Goal: Information Seeking & Learning: Learn about a topic

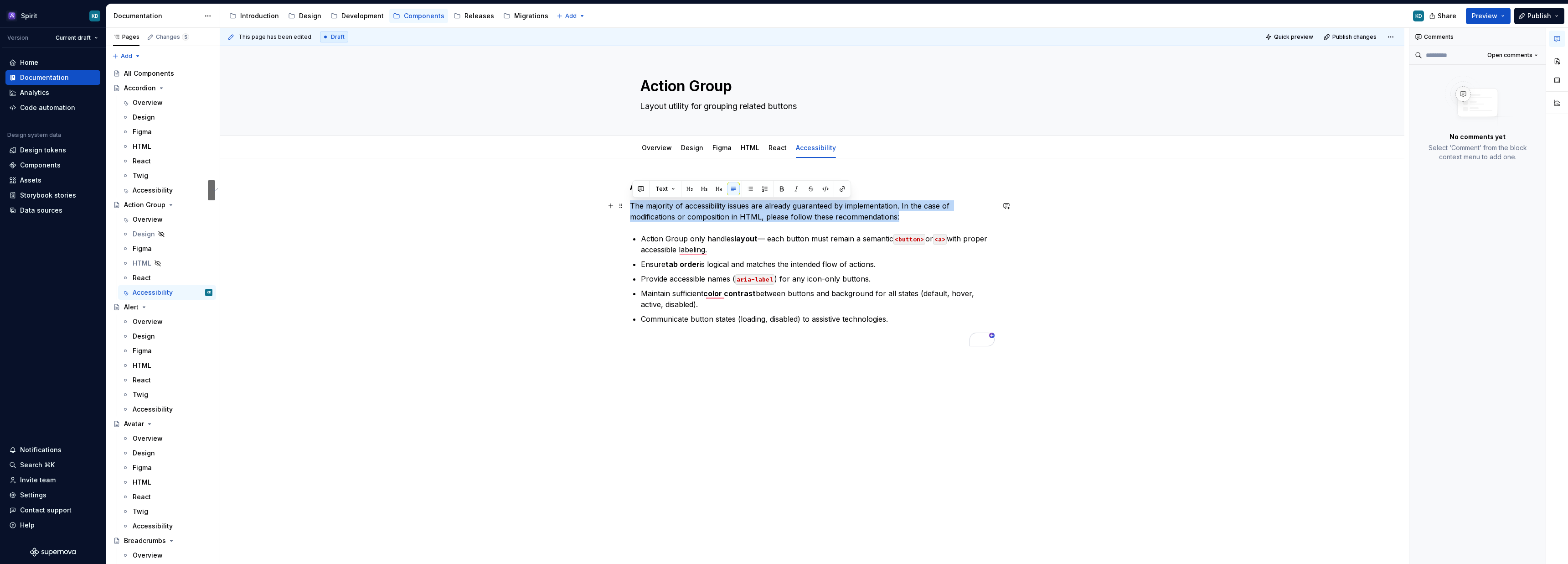
drag, startPoint x: 914, startPoint y: 220, endPoint x: 631, endPoint y: 202, distance: 283.6
click at [631, 202] on div "Accessibility The majority of accessibility issues are already guaranteed by im…" at bounding box center [812, 342] width 1184 height 368
copy p "The majority of accessibility issues are already guaranteed by implementation. …"
click at [738, 253] on p "Action Group only handles layout — each button must remain a semantic <button> …" at bounding box center [817, 244] width 354 height 22
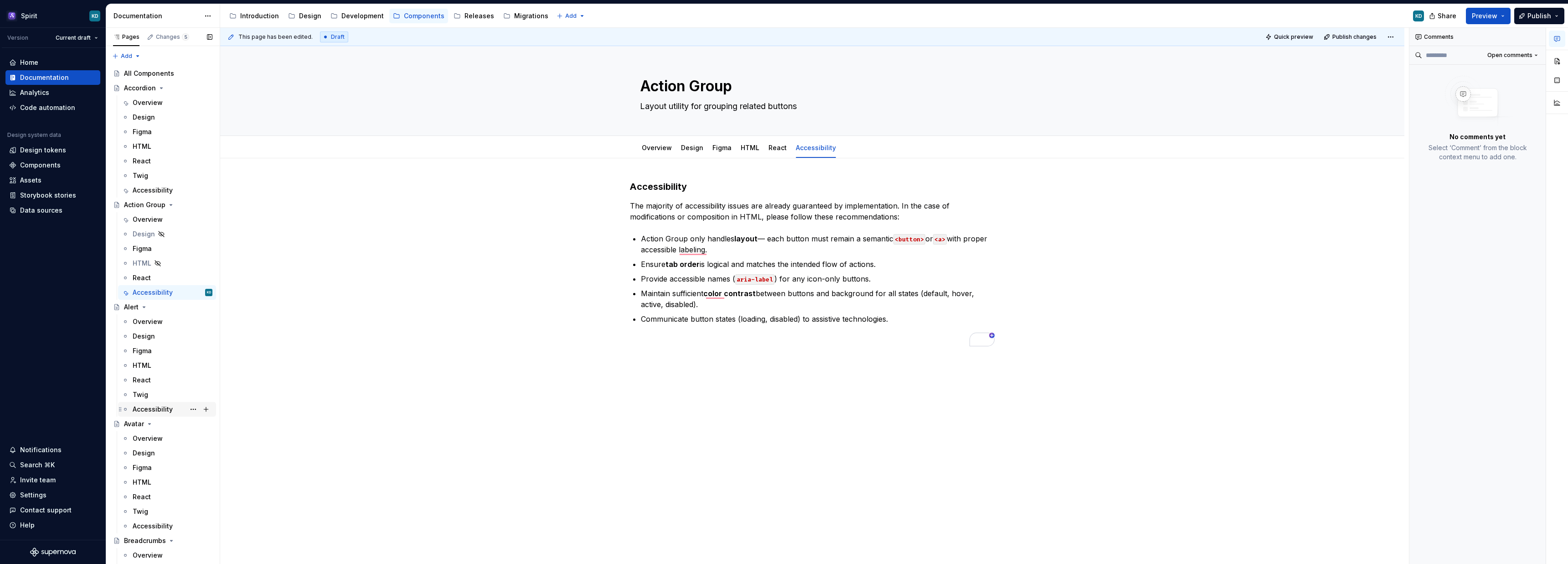
click at [155, 407] on div "Accessibility" at bounding box center [153, 409] width 40 height 9
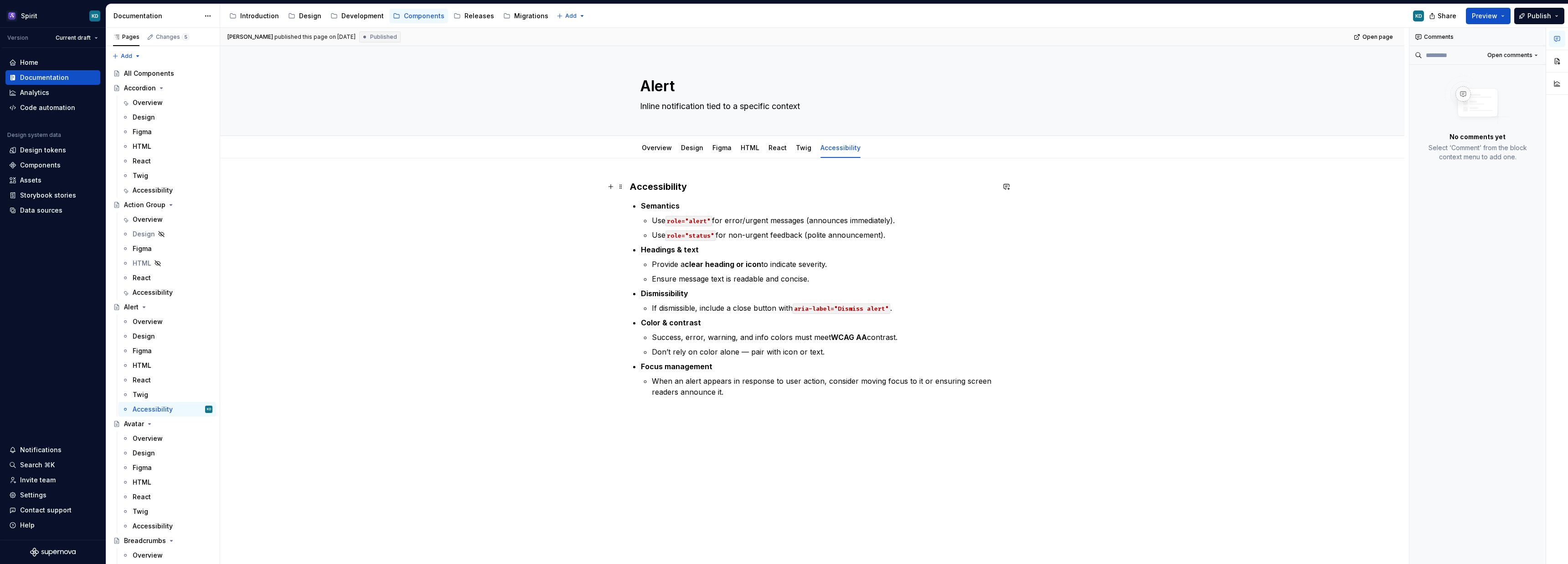
click at [715, 186] on h3 "Accessibility" at bounding box center [812, 186] width 365 height 13
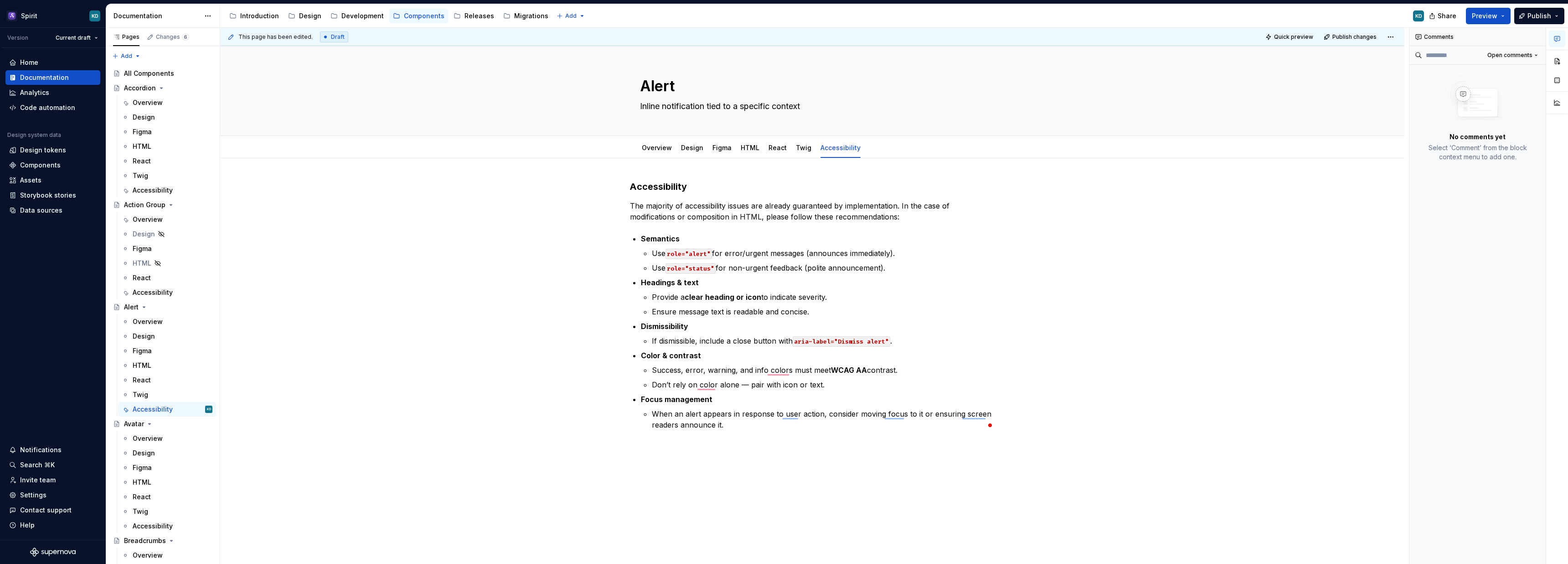
click at [154, 319] on div "Overview" at bounding box center [147, 321] width 30 height 9
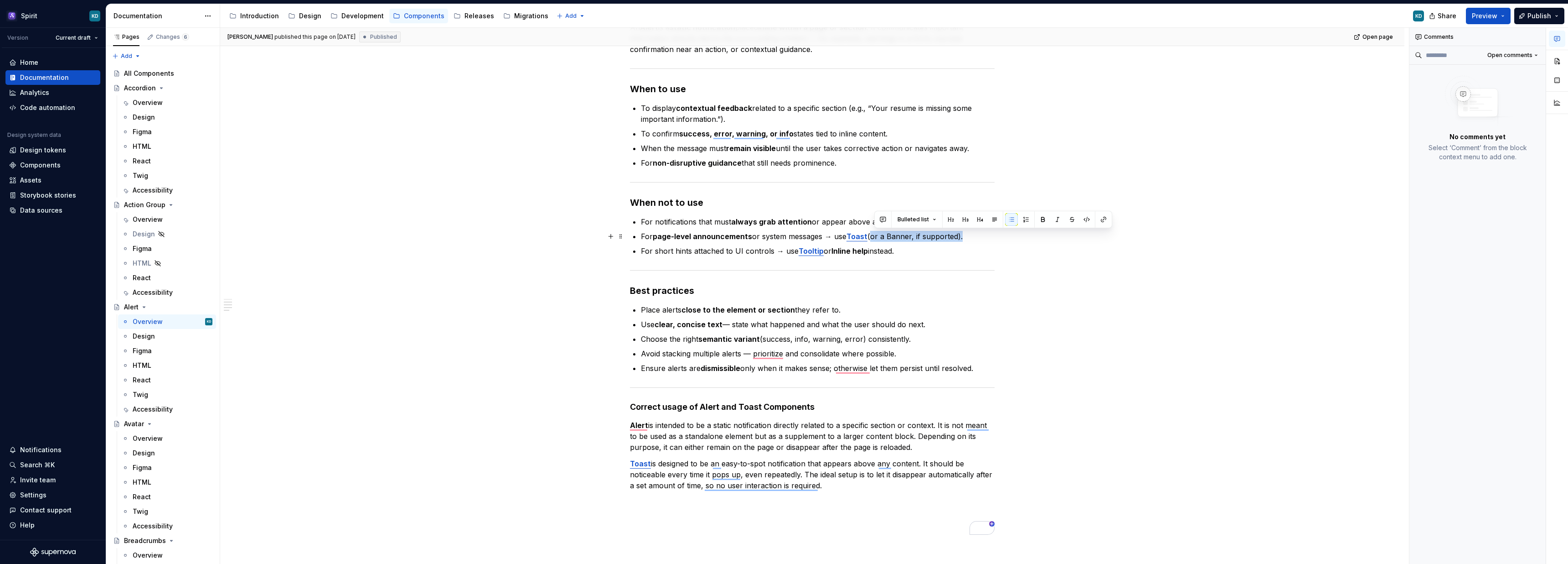
drag, startPoint x: 874, startPoint y: 236, endPoint x: 965, endPoint y: 235, distance: 91.0
click at [965, 235] on p "For page-level announcements or system messages → use Toast (or a Banner, if su…" at bounding box center [817, 236] width 354 height 11
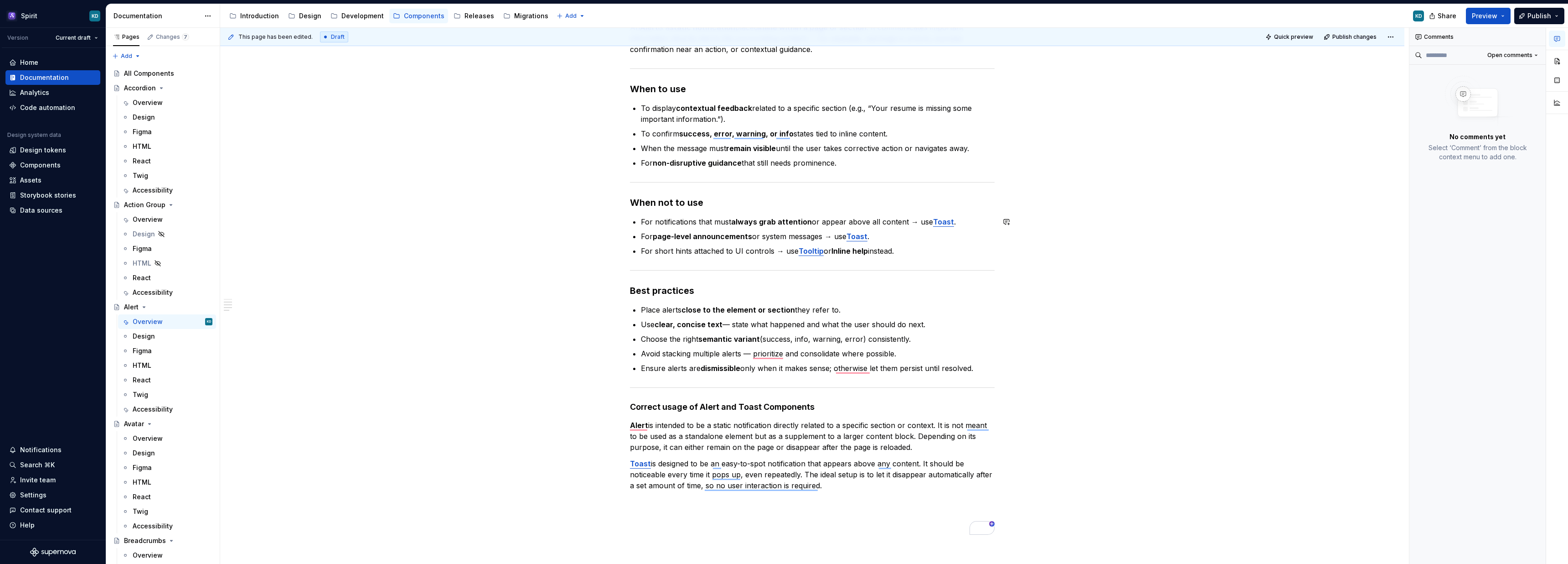
type textarea "*"
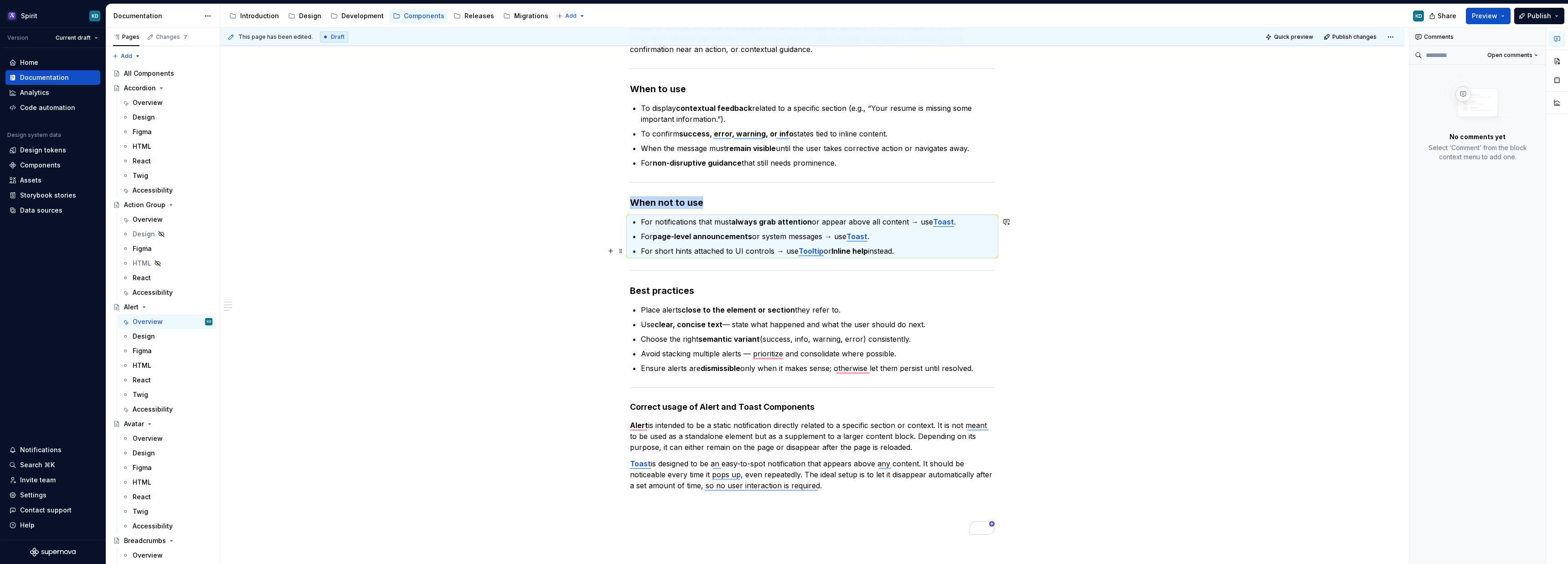
click at [701, 250] on p "For short hints attached to UI controls → use Tooltip or Inline help instead." at bounding box center [817, 251] width 354 height 11
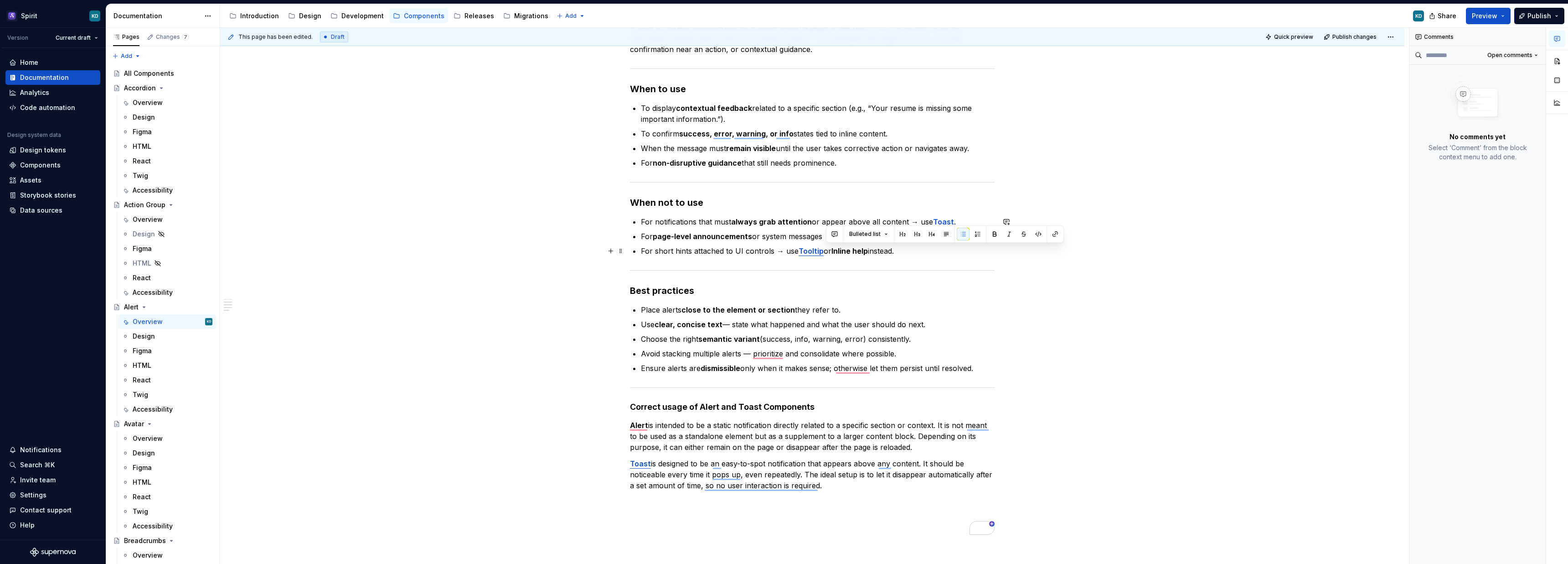
drag, startPoint x: 825, startPoint y: 251, endPoint x: 900, endPoint y: 250, distance: 75.0
click at [900, 250] on p "For short hints attached to UI controls → use Tooltip or Inline help instead." at bounding box center [817, 251] width 354 height 11
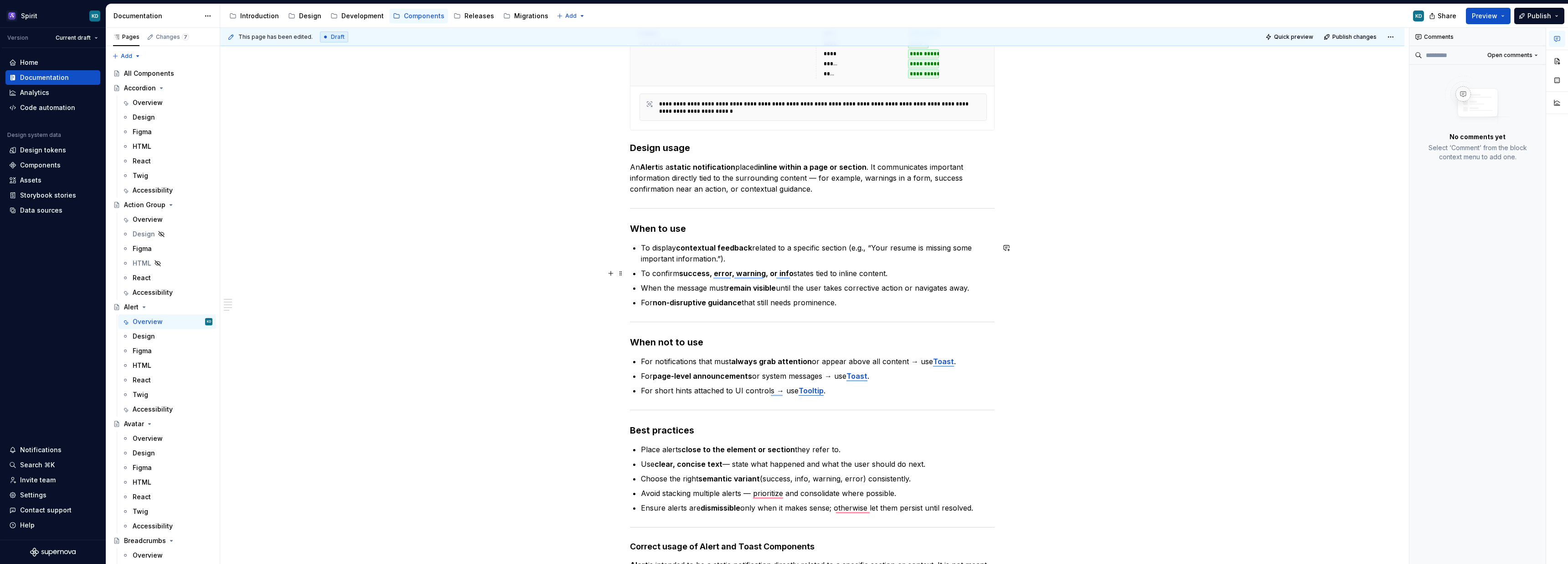
scroll to position [207, 0]
click at [816, 180] on p "An Alert is a static notification placed inline within a page or section . It c…" at bounding box center [812, 179] width 365 height 33
click at [169, 217] on div "Overview" at bounding box center [172, 219] width 80 height 13
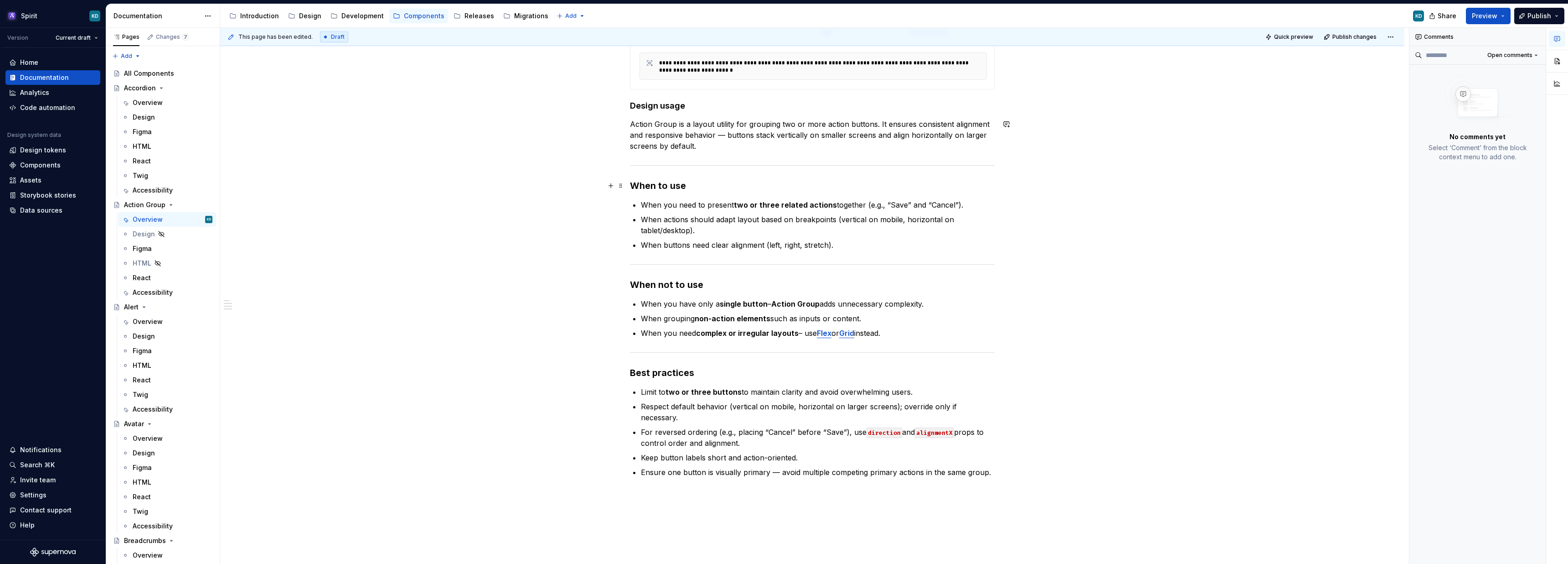
scroll to position [292, 0]
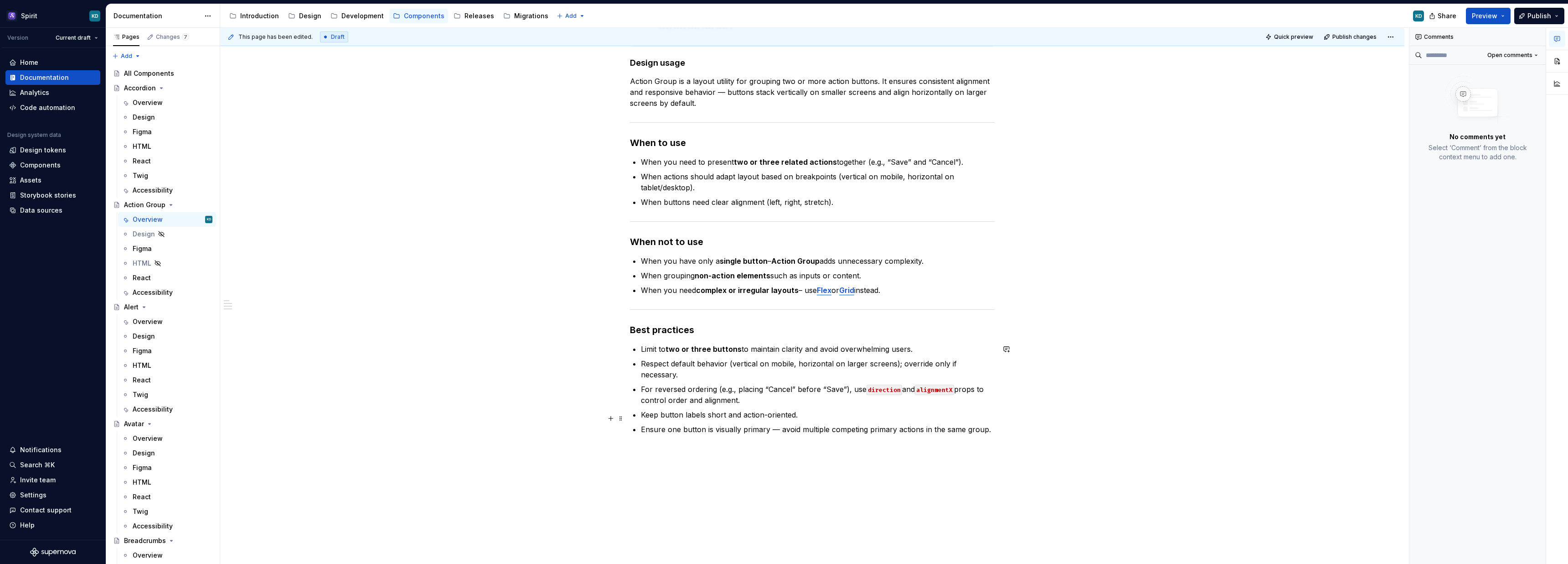
click at [780, 424] on p "Ensure one button is visually primary — avoid multiple competing primary action…" at bounding box center [817, 429] width 354 height 11
type textarea "*"
click at [148, 319] on div "Overview" at bounding box center [147, 321] width 30 height 9
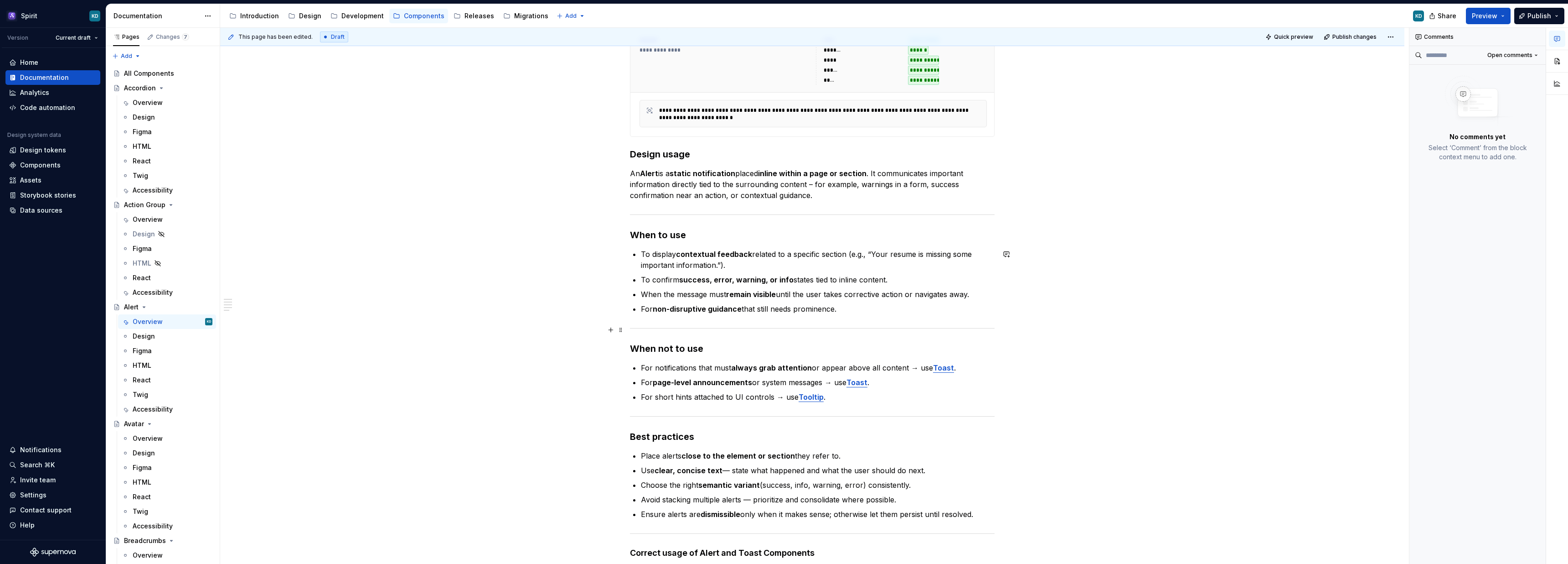
scroll to position [224, 0]
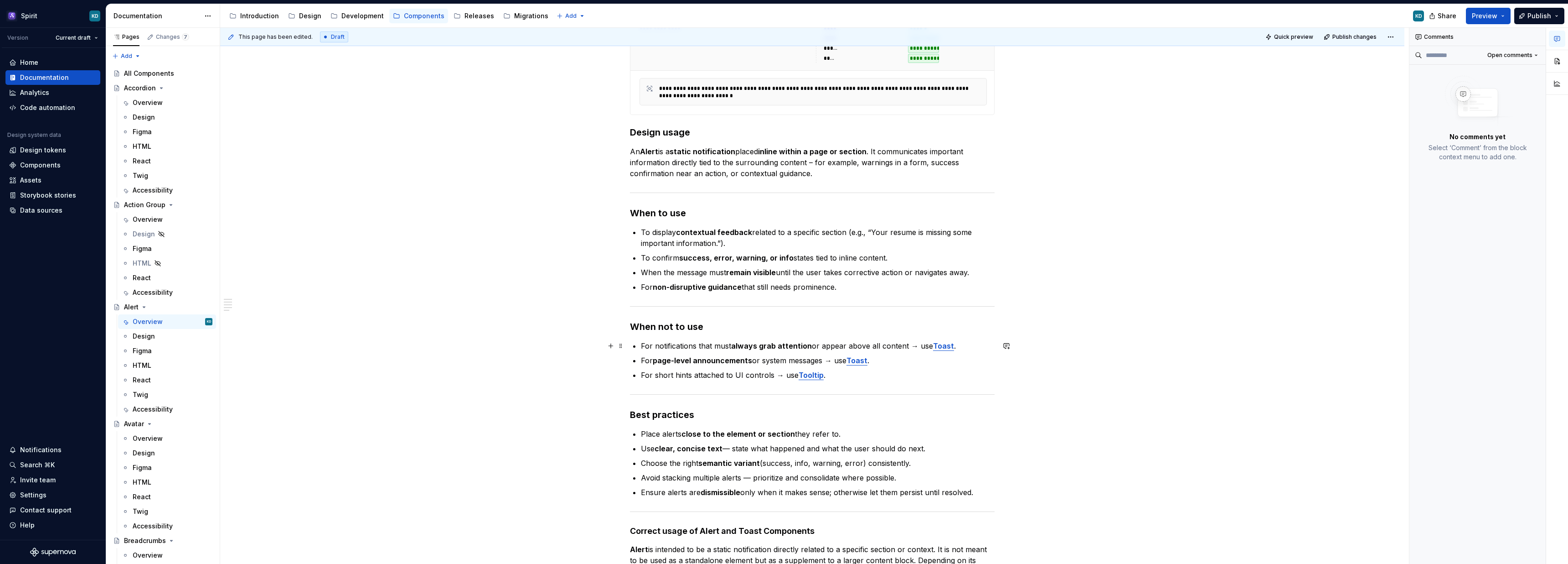
click at [916, 348] on p "For notifications that must always grab attention or appear above all content →…" at bounding box center [817, 346] width 354 height 11
type textarea "*"
click at [836, 362] on p "For page-level announcements or system messages → use Toast ." at bounding box center [817, 361] width 354 height 11
click at [783, 375] on p "For short hints attached to UI controls → use Tooltip ." at bounding box center [817, 375] width 354 height 11
click at [771, 436] on strong "close to the element or section" at bounding box center [738, 434] width 113 height 9
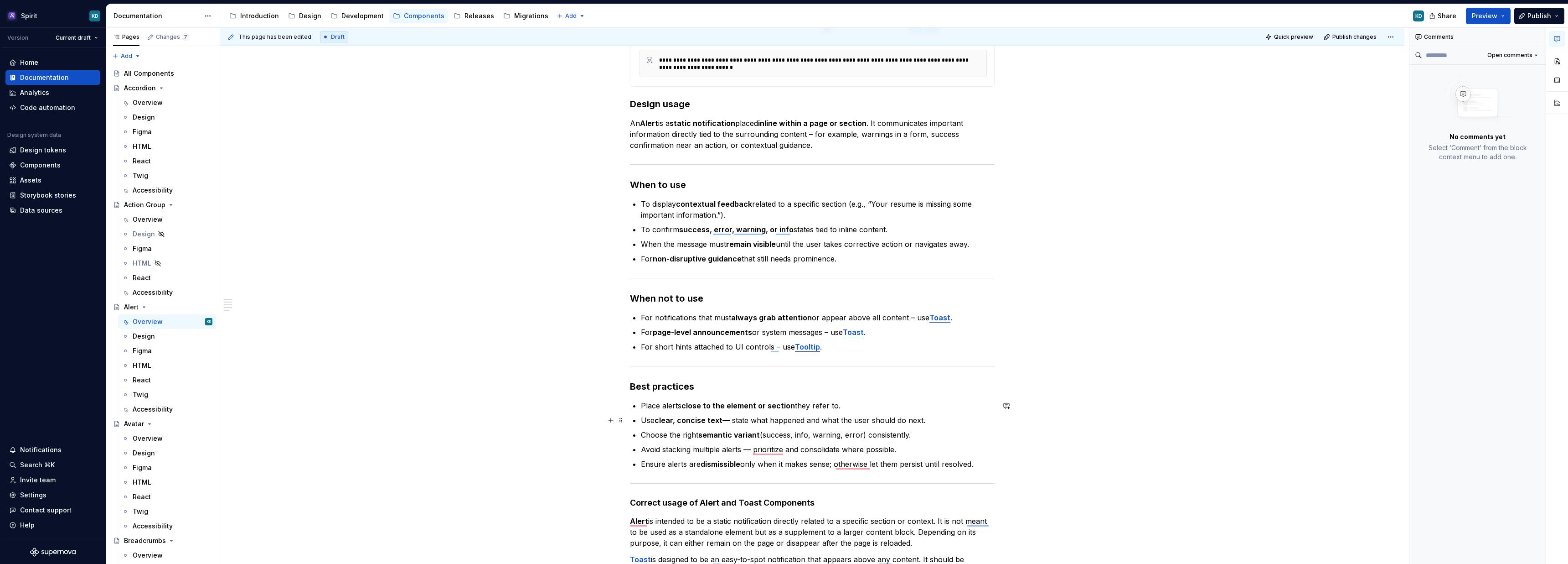
scroll to position [253, 0]
click at [747, 446] on p "Avoid stacking multiple alerts — prioritize and consolidate where possible." at bounding box center [817, 448] width 354 height 11
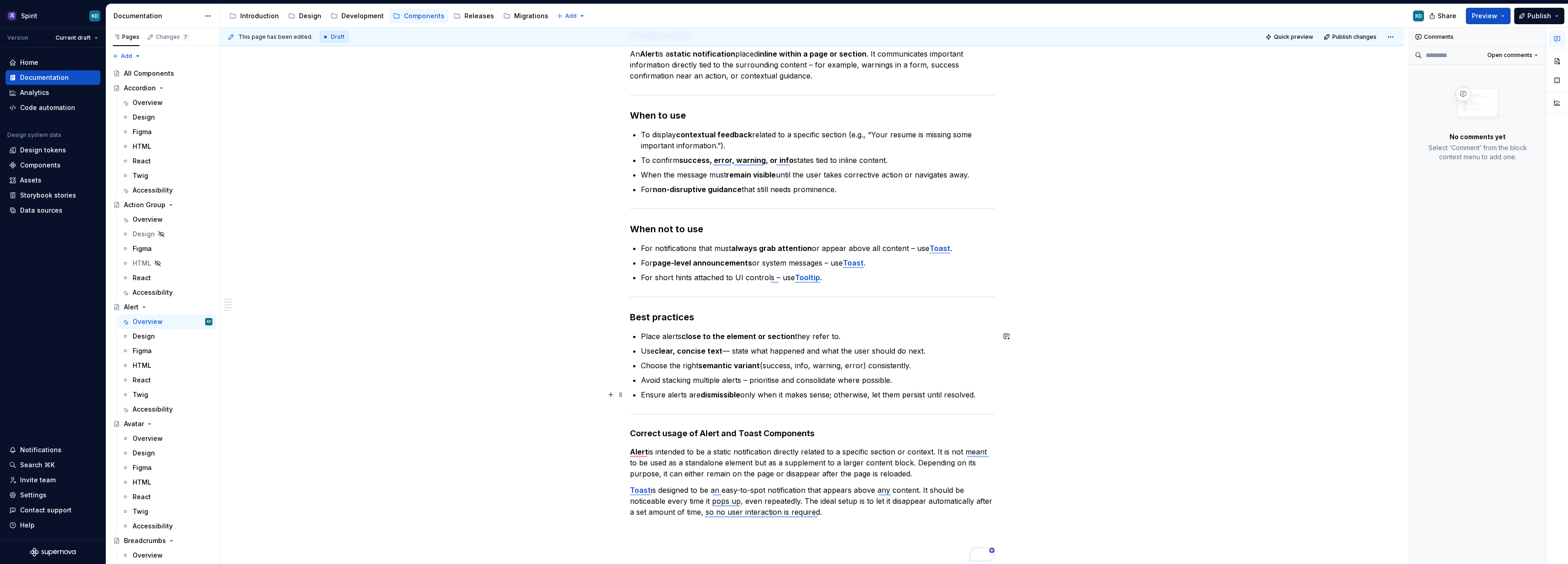
scroll to position [325, 0]
drag, startPoint x: 660, startPoint y: 333, endPoint x: 737, endPoint y: 352, distance: 79.3
click at [737, 352] on ul "Place alerts close to the element or section they refer to. Use clear, concise …" at bounding box center [817, 362] width 354 height 69
click at [729, 350] on p "Use clear, concise text — state what happened and what the user should do next." at bounding box center [817, 348] width 354 height 11
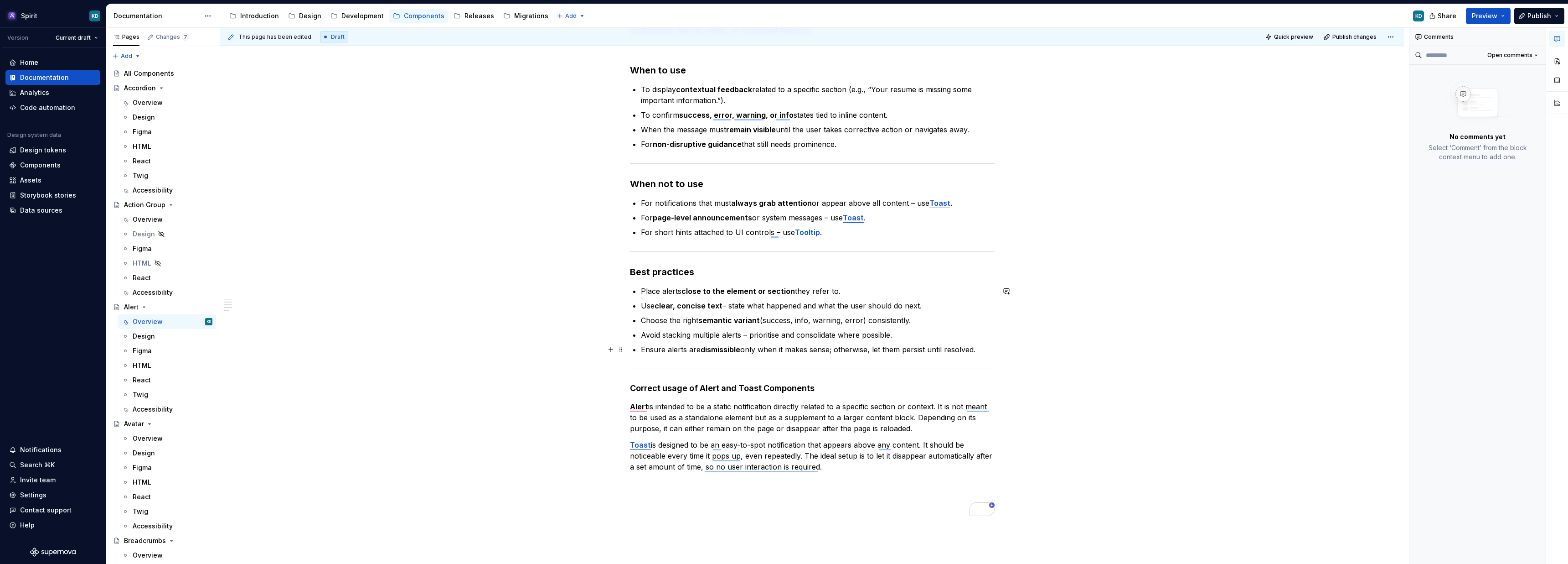
click at [710, 349] on strong "dismissible" at bounding box center [720, 349] width 40 height 9
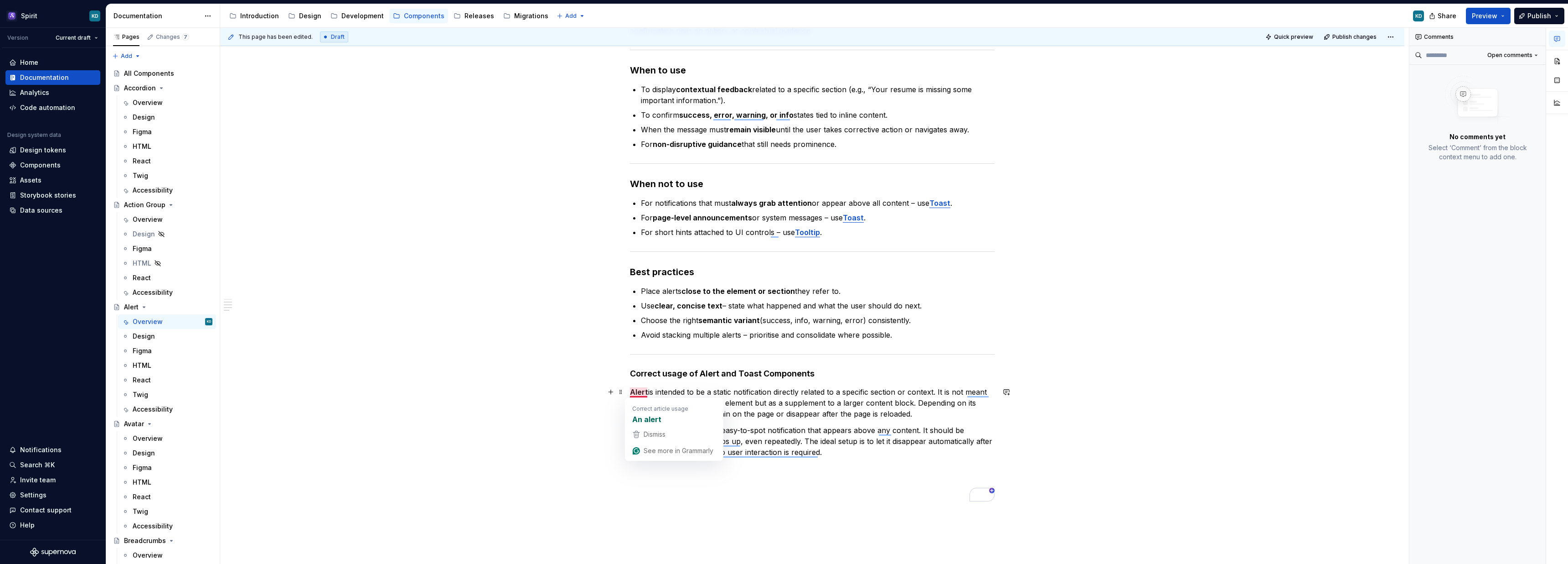
click at [724, 390] on p "Alert is intended to be a static notification directly related to a specific se…" at bounding box center [812, 403] width 365 height 33
click at [634, 390] on strong "Alert" at bounding box center [639, 392] width 18 height 9
click at [634, 430] on strong "Toast" at bounding box center [640, 430] width 21 height 9
click at [727, 405] on p "The Alert is intended to be a static notification directly related to a specifi…" at bounding box center [812, 403] width 365 height 33
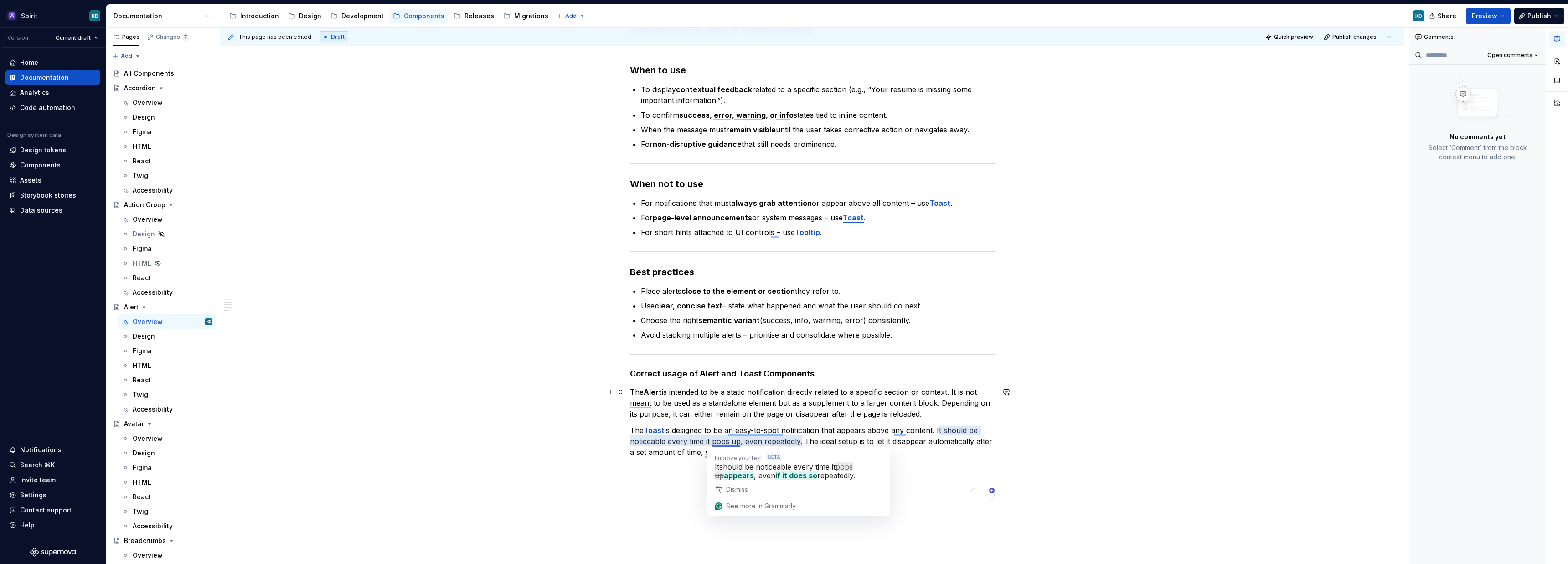
click at [819, 421] on div "**********" at bounding box center [812, 157] width 365 height 688
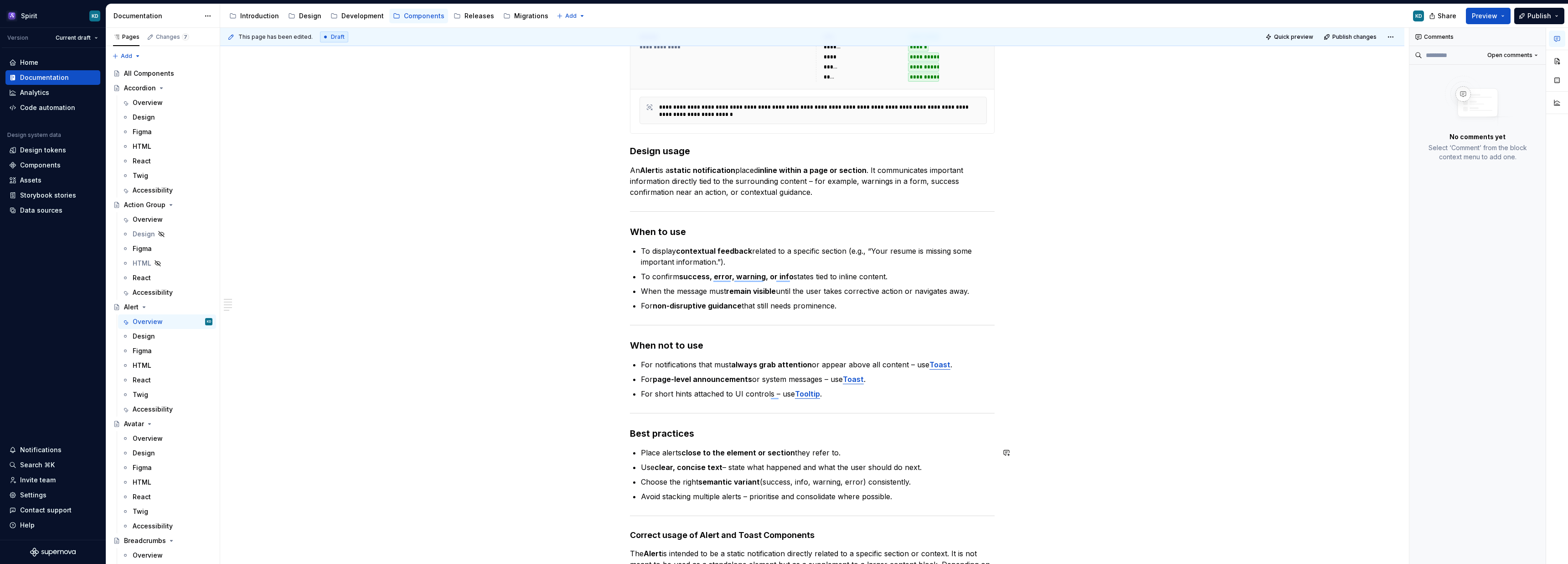
scroll to position [199, 0]
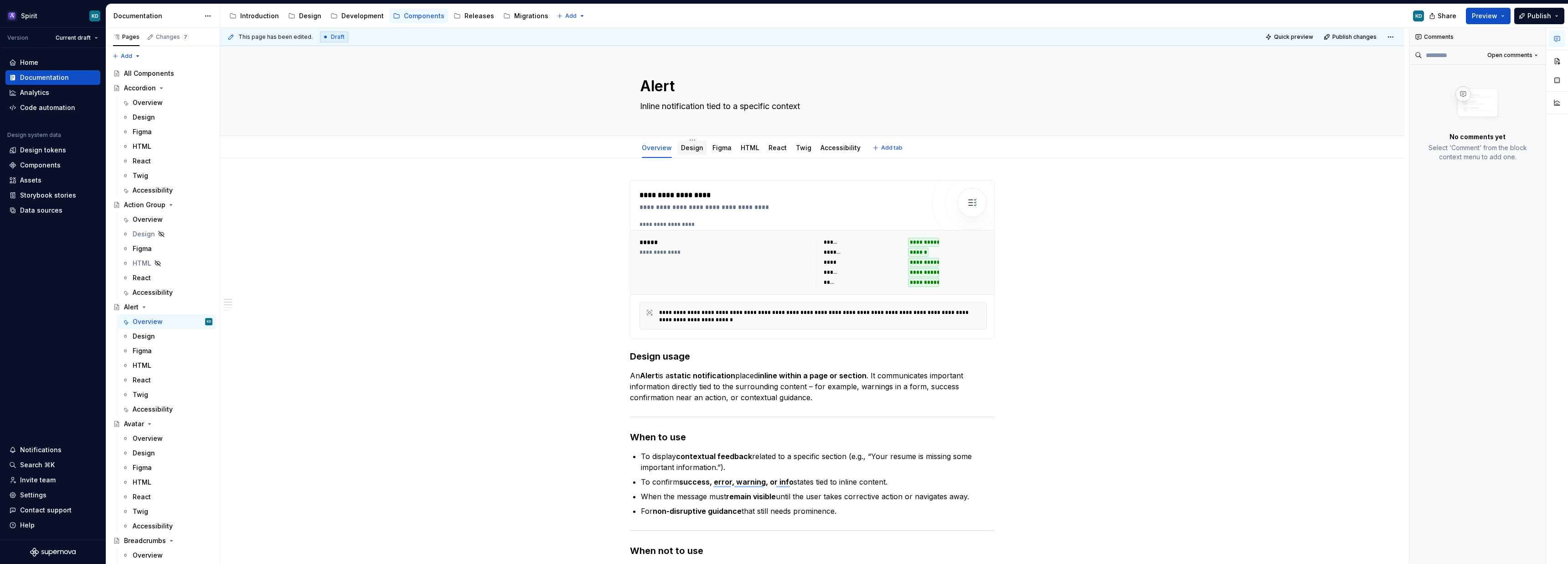
click at [688, 149] on link "Design" at bounding box center [692, 147] width 23 height 8
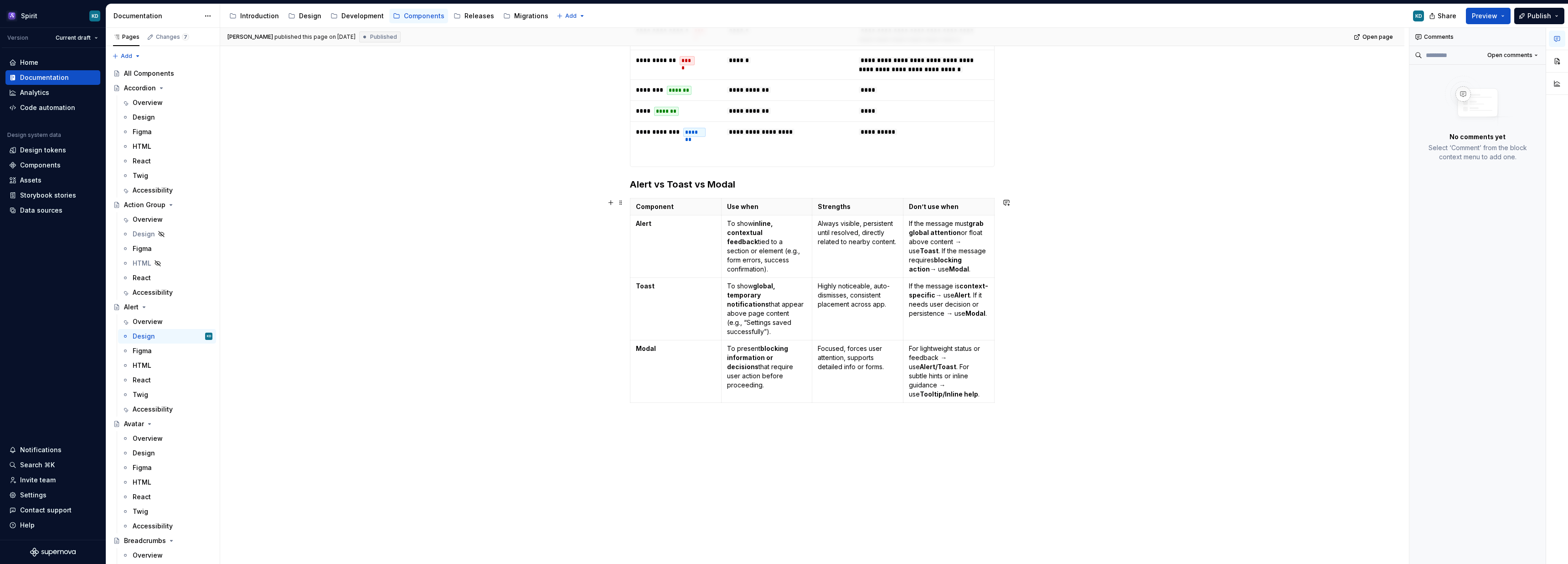
scroll to position [705, 0]
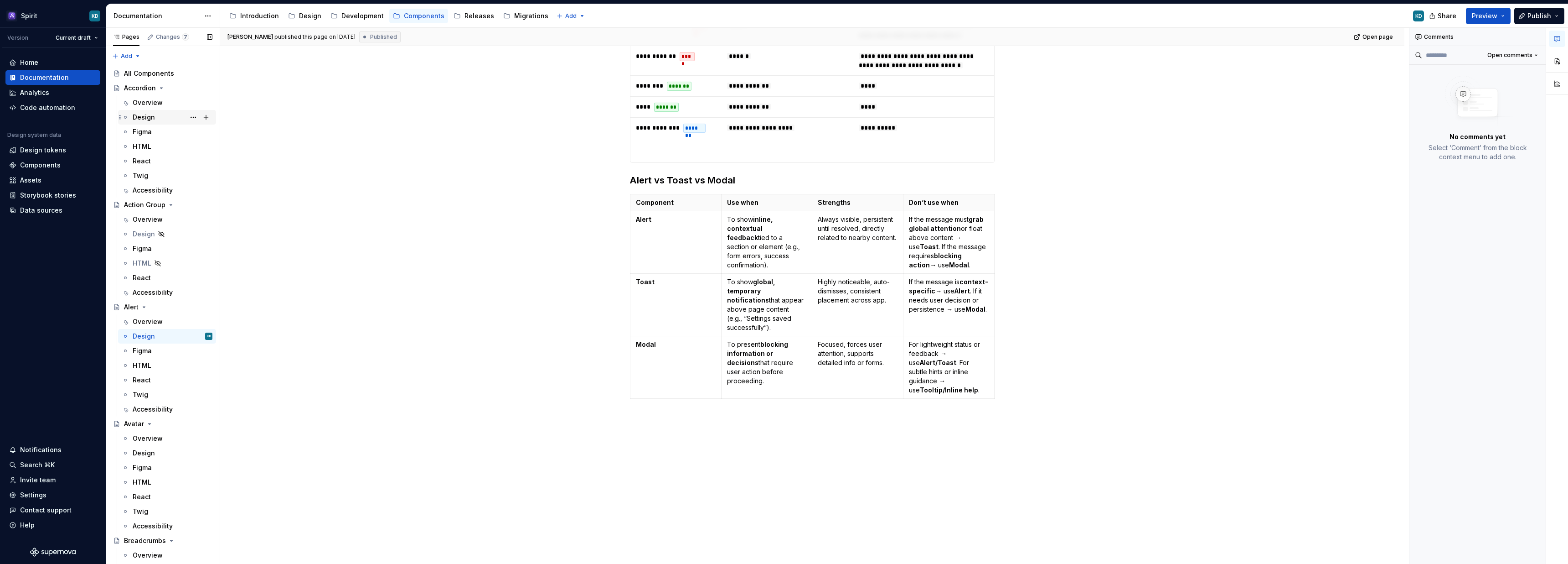
click at [153, 117] on div "Design" at bounding box center [144, 117] width 23 height 9
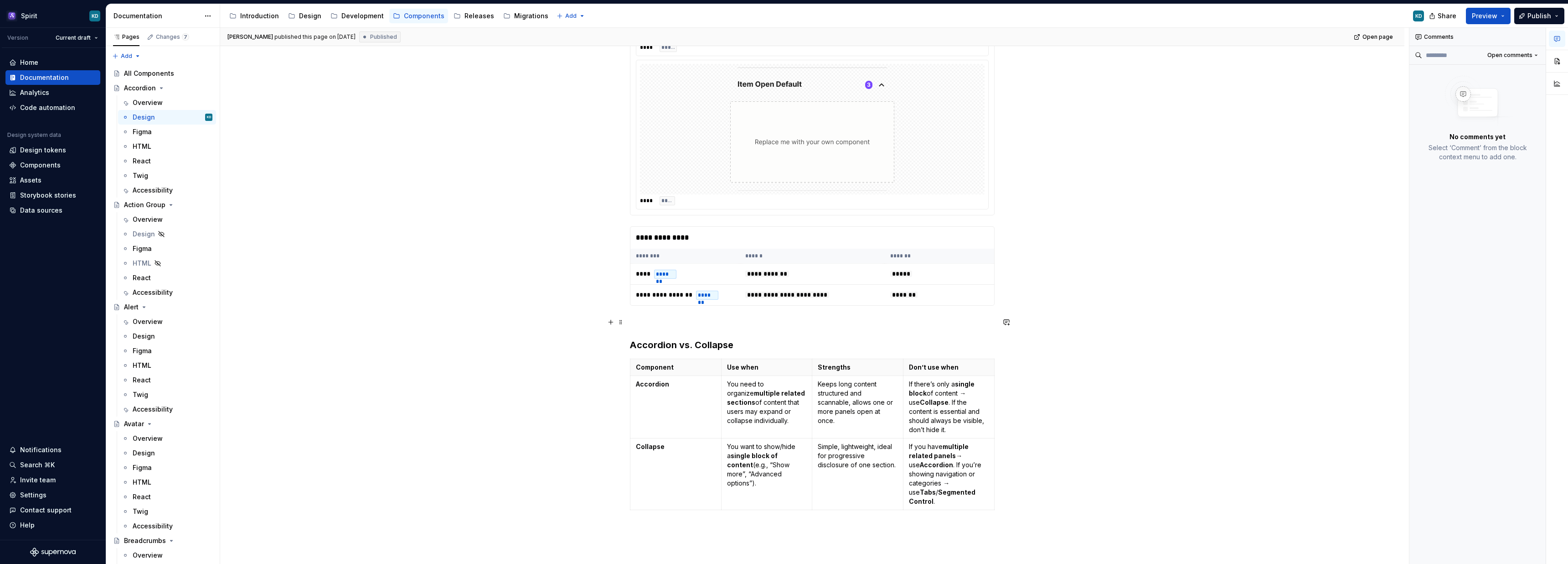
scroll to position [197, 0]
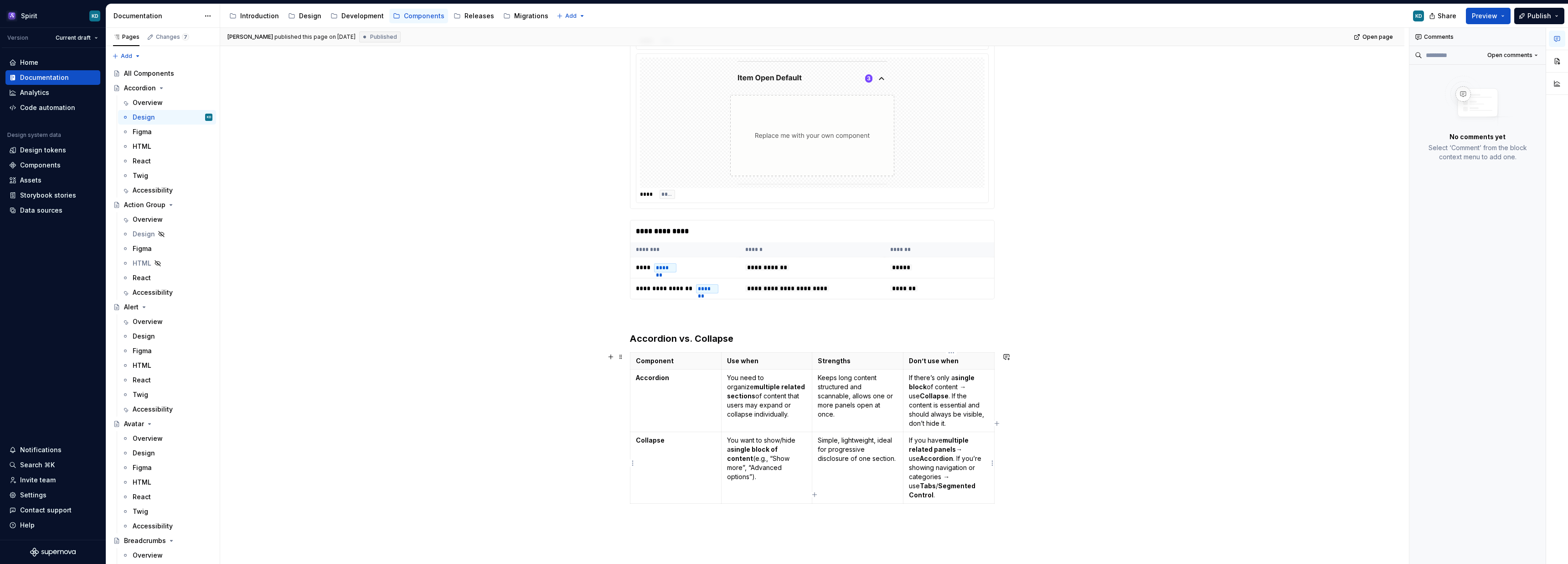
click at [961, 468] on p "If you have multiple related panels → use Accordion . If you’re showing navigat…" at bounding box center [948, 467] width 80 height 64
drag, startPoint x: 946, startPoint y: 458, endPoint x: 976, endPoint y: 484, distance: 39.7
click at [976, 484] on body "Spirit KD Version Current draft Home Documentation Analytics Code automation De…" at bounding box center [784, 282] width 1568 height 564
click at [952, 459] on p "If you have multiple related panels → use Accordion . If you’re showing navigat…" at bounding box center [948, 467] width 80 height 64
drag, startPoint x: 945, startPoint y: 459, endPoint x: 970, endPoint y: 483, distance: 34.7
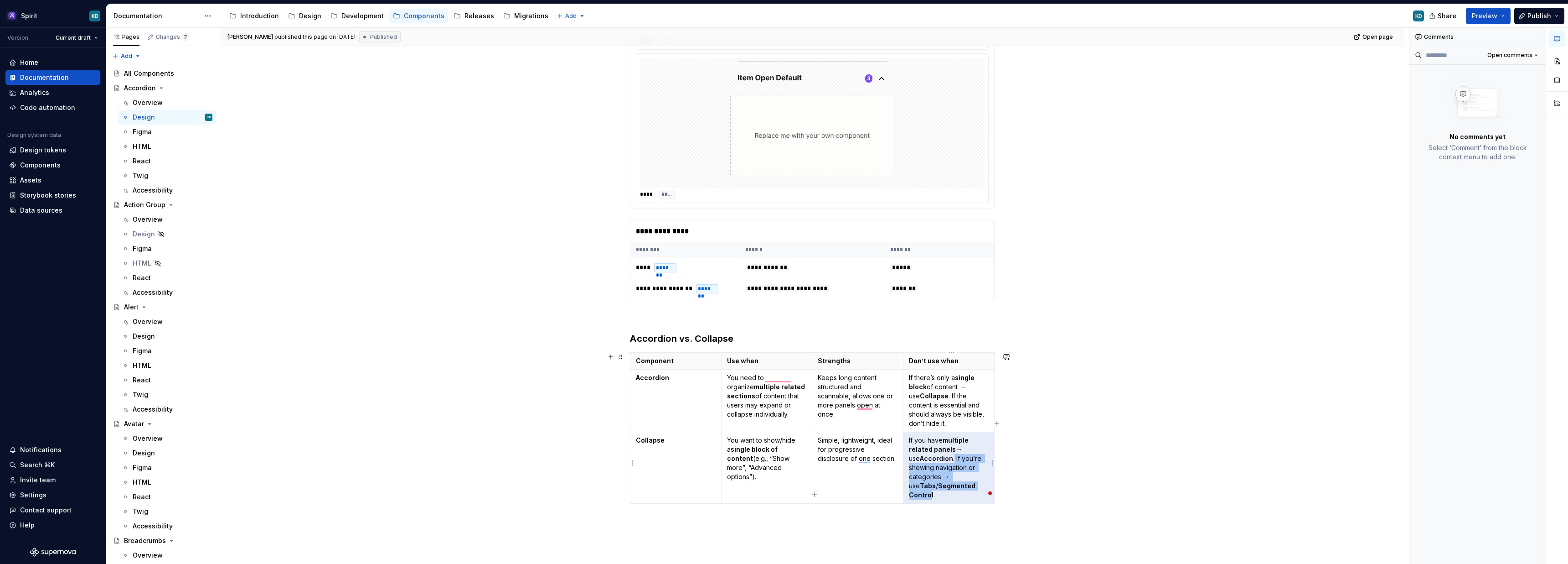
click at [970, 483] on body "Spirit KD Version Current draft Home Documentation Analytics Code automation De…" at bounding box center [784, 282] width 1568 height 564
click at [948, 456] on p "If you have multiple related panels → use Accordion . If you’re showing navigat…" at bounding box center [948, 467] width 80 height 64
click at [1012, 355] on button "button" at bounding box center [1006, 356] width 13 height 13
drag, startPoint x: 953, startPoint y: 465, endPoint x: 975, endPoint y: 484, distance: 29.1
click at [975, 484] on body "Spirit KD Version Current draft Home Documentation Analytics Code automation De…" at bounding box center [784, 282] width 1568 height 564
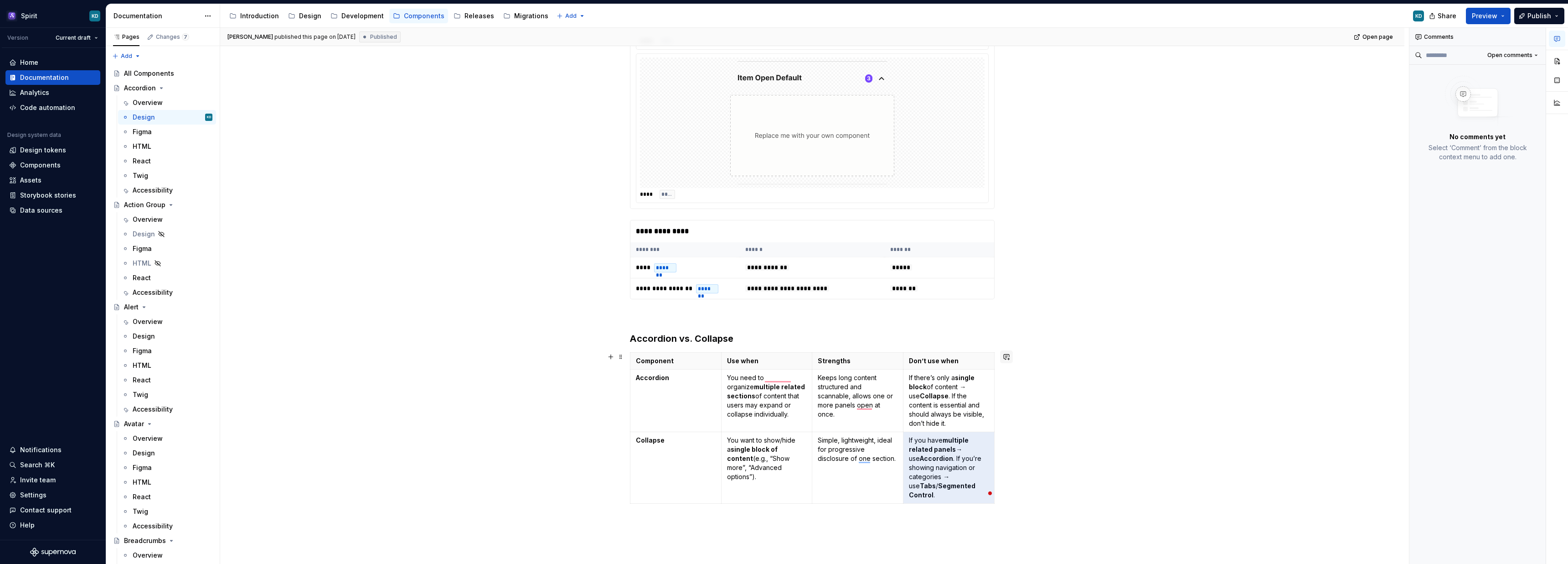
click at [1008, 354] on button "button" at bounding box center [1006, 356] width 13 height 13
click at [939, 375] on p "**********" at bounding box center [942, 373] width 134 height 10
type textarea "*"
drag, startPoint x: 874, startPoint y: 373, endPoint x: 878, endPoint y: 422, distance: 49.2
click at [874, 373] on div "If you have multiple related panels → use Accordion . If you’re showing navigat…" at bounding box center [942, 386] width 138 height 41
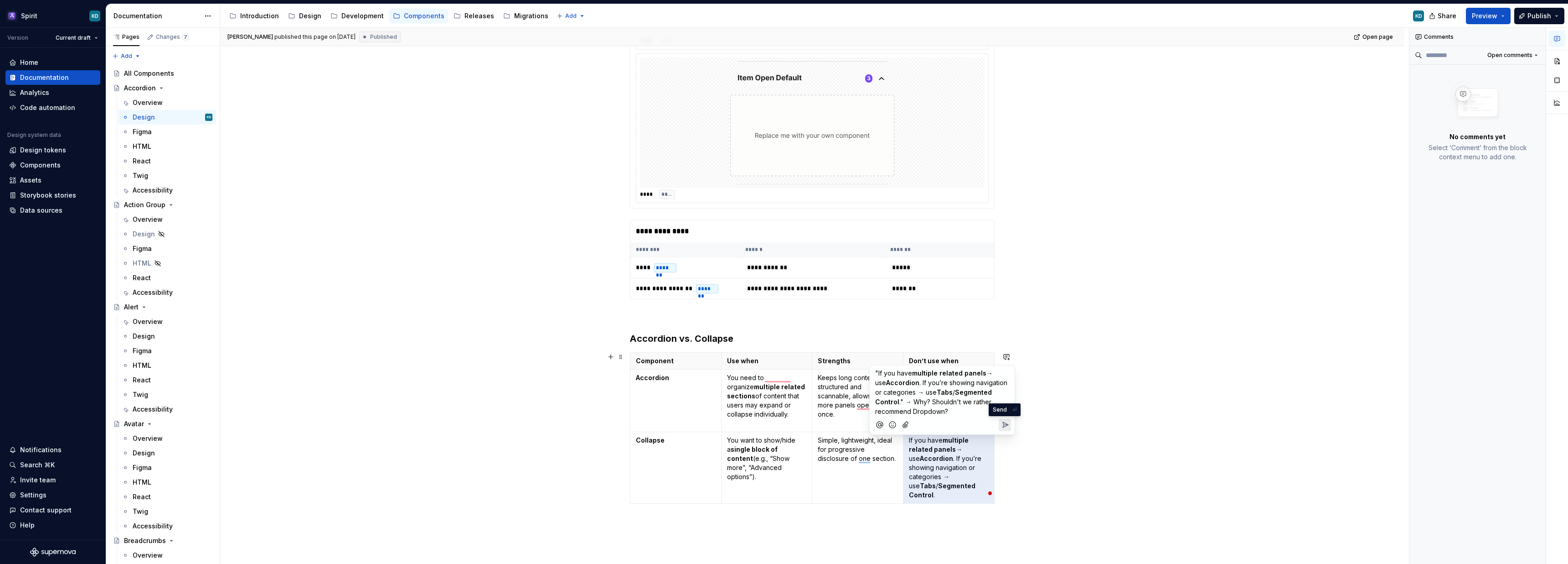
click at [1007, 423] on icon "Send" at bounding box center [1005, 425] width 9 height 9
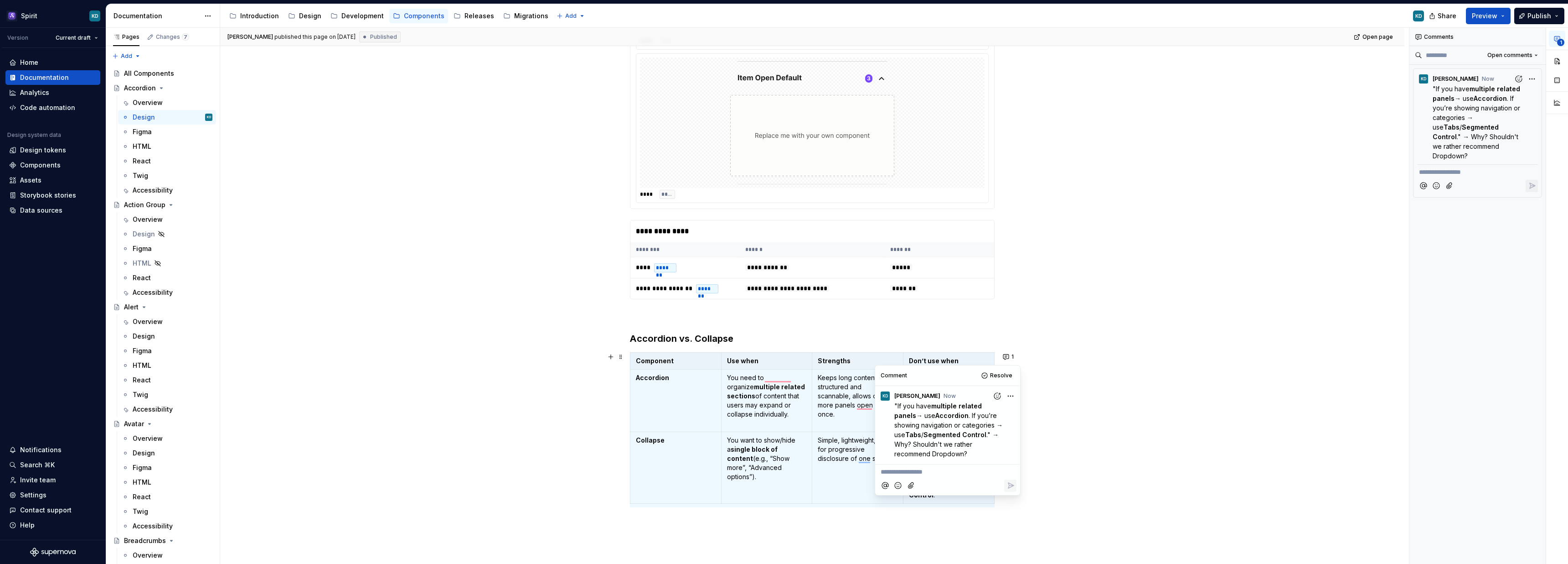
click at [1088, 337] on div "**********" at bounding box center [812, 324] width 1184 height 725
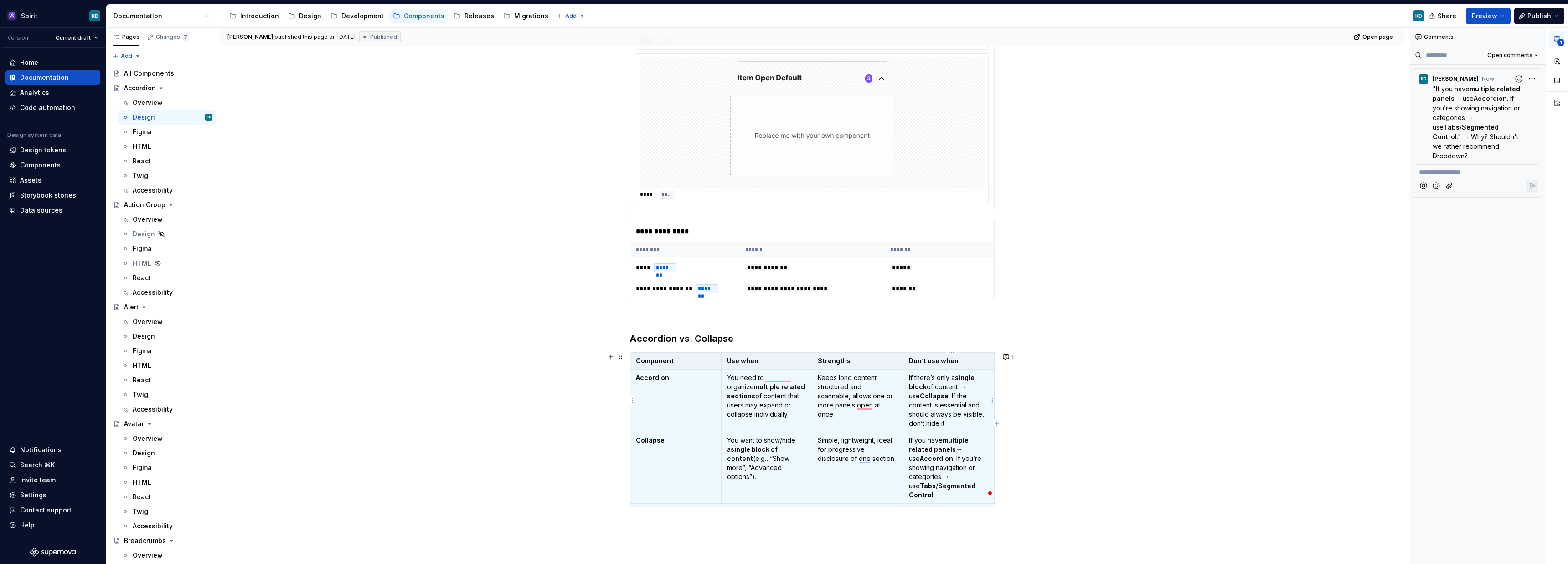
scroll to position [4, 0]
click at [1092, 400] on div "**********" at bounding box center [812, 324] width 1184 height 725
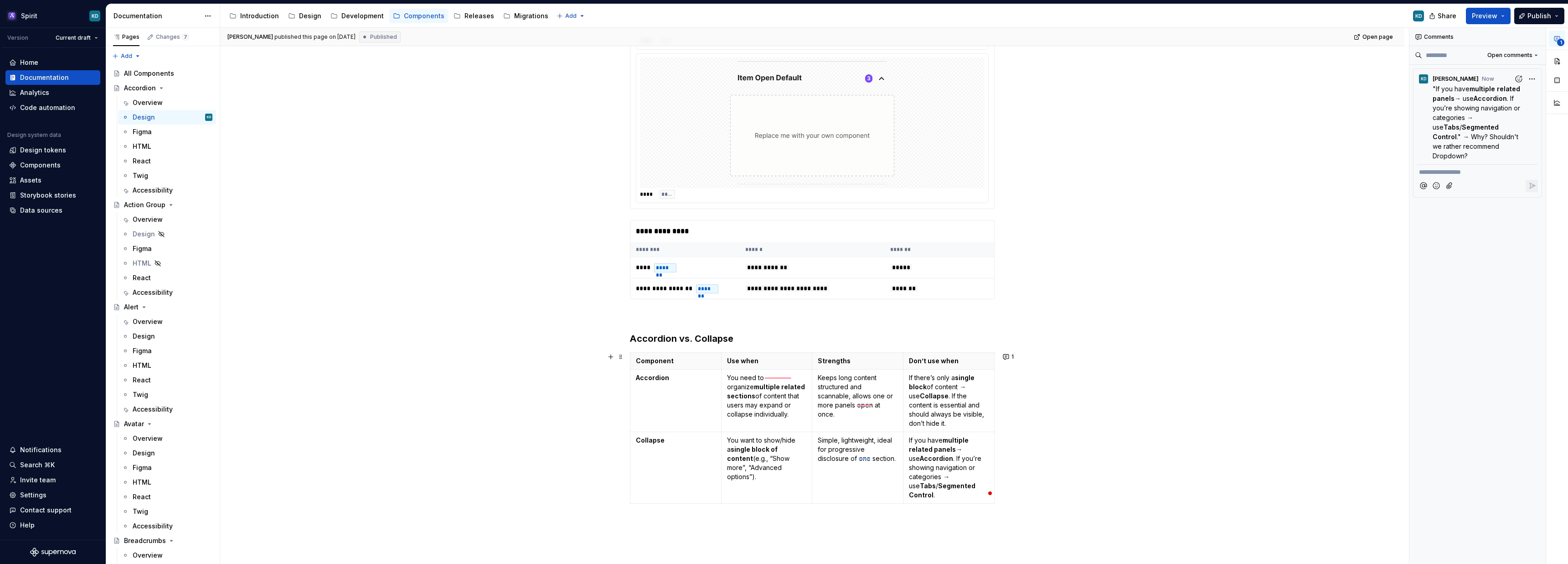
scroll to position [0, 0]
click at [1076, 425] on div "**********" at bounding box center [812, 324] width 1184 height 725
click at [156, 334] on div "Design" at bounding box center [172, 336] width 80 height 13
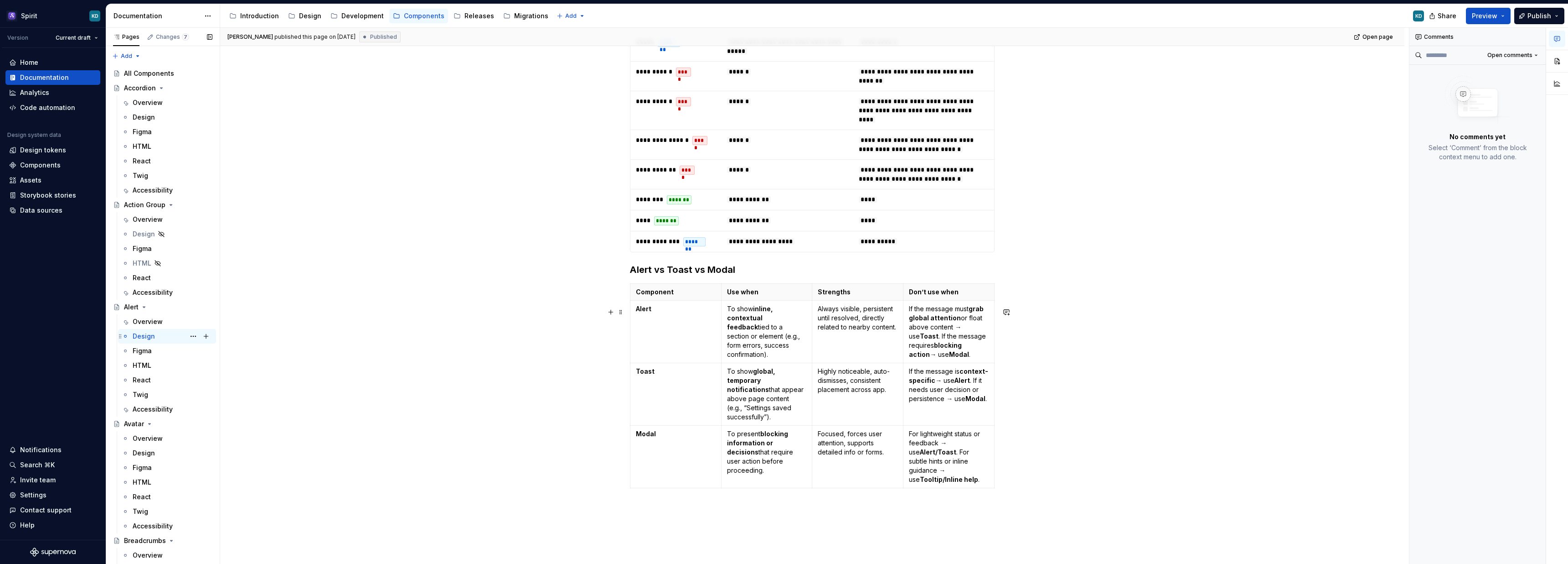
scroll to position [592, 0]
click at [152, 104] on div "Overview" at bounding box center [147, 102] width 30 height 9
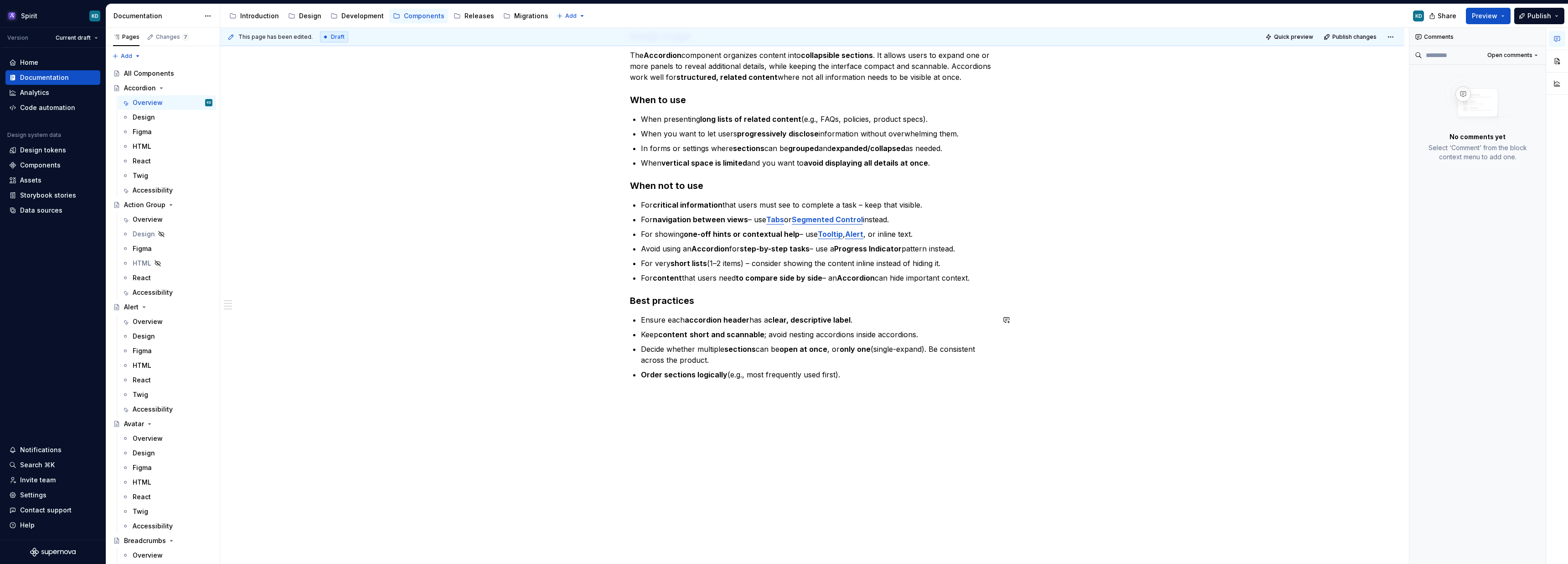
scroll to position [323, 0]
click at [150, 220] on div "Overview" at bounding box center [147, 219] width 30 height 9
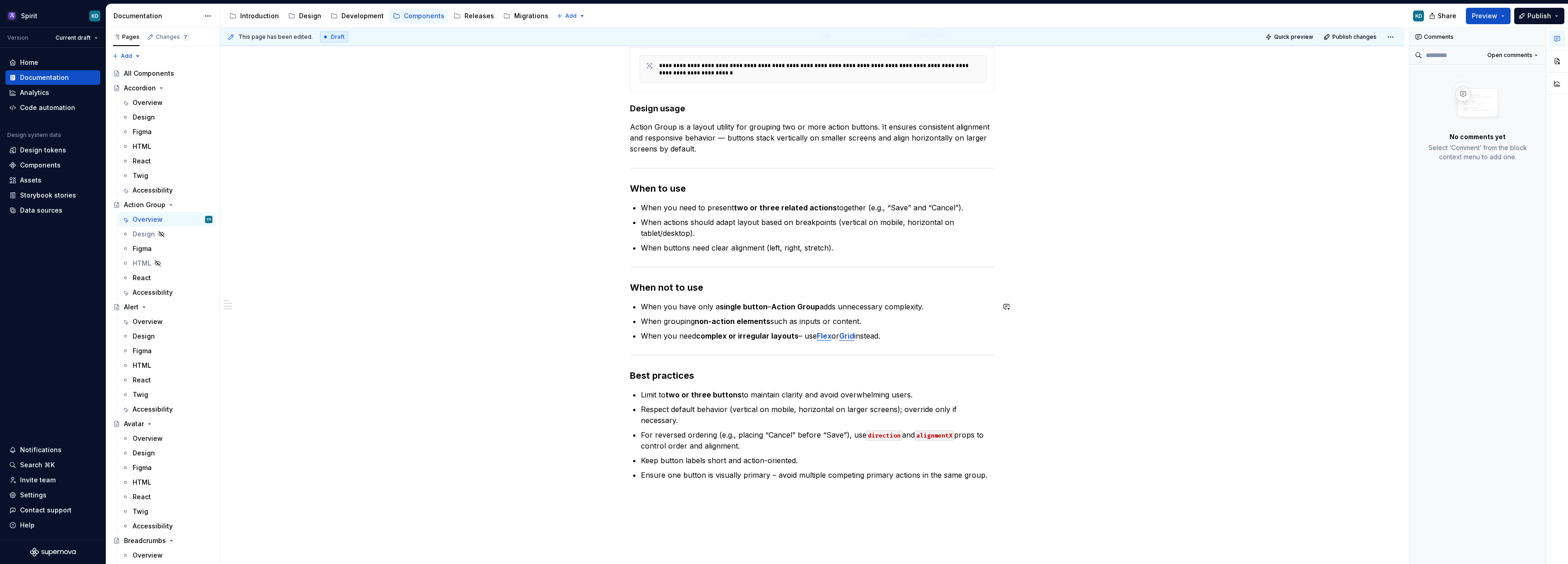
scroll to position [248, 0]
click at [142, 324] on div "Overview" at bounding box center [147, 321] width 30 height 9
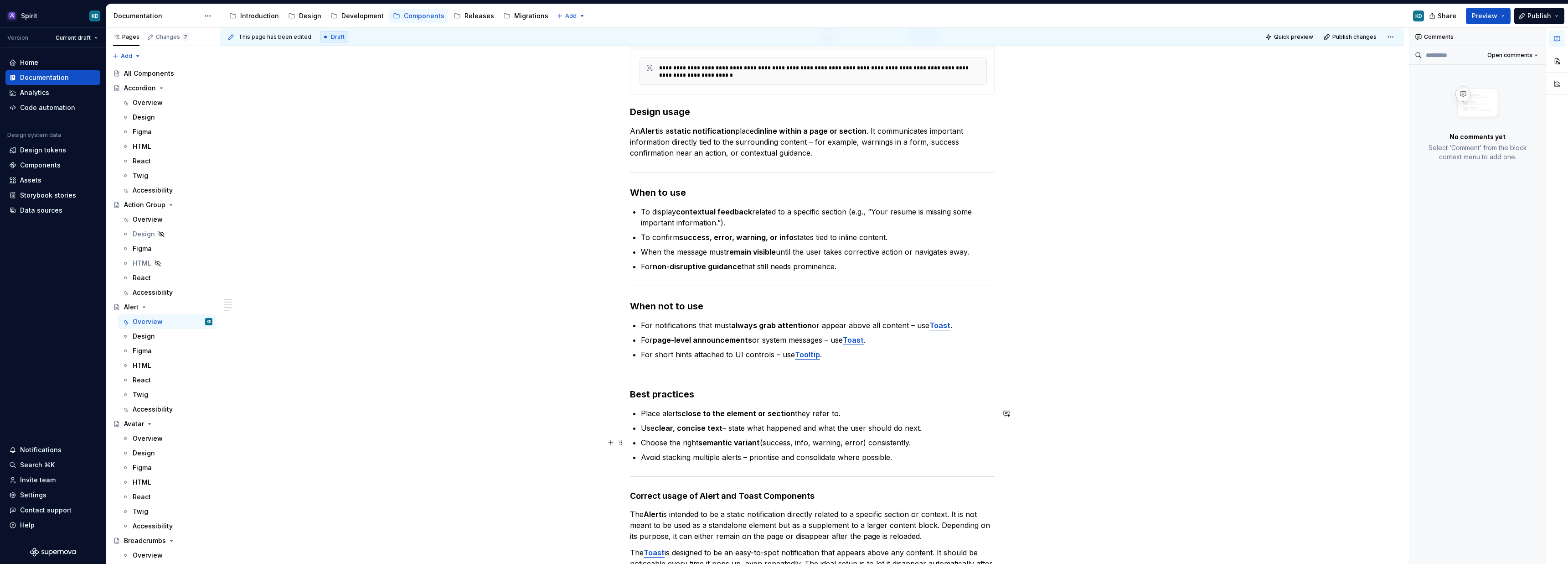
scroll to position [245, 0]
click at [164, 411] on div "Accessibility" at bounding box center [153, 409] width 40 height 9
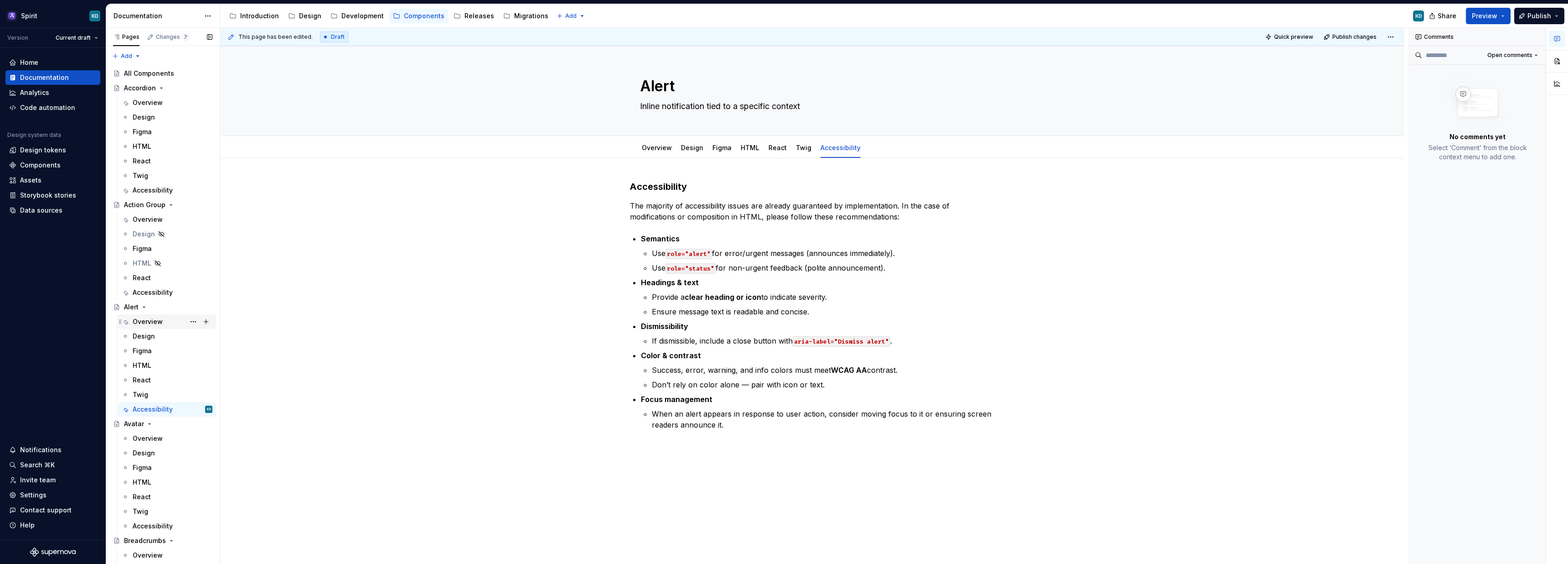
click at [155, 322] on div "Overview" at bounding box center [147, 321] width 30 height 9
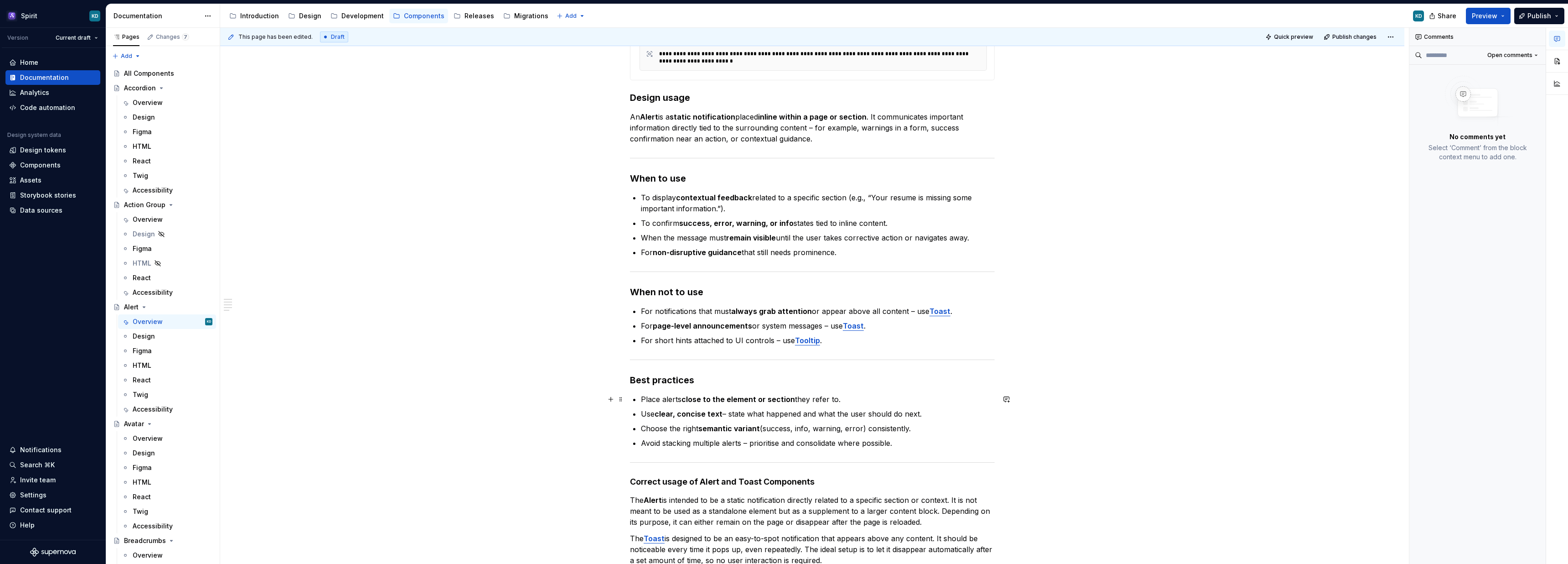
scroll to position [261, 0]
click at [687, 338] on p "For short hints attached to UI controls – use Tooltip ." at bounding box center [817, 338] width 354 height 11
type textarea "*"
drag, startPoint x: 657, startPoint y: 338, endPoint x: 692, endPoint y: 337, distance: 35.0
click at [692, 337] on p "For short hints attached to UI controls – use Tooltip ." at bounding box center [817, 338] width 354 height 11
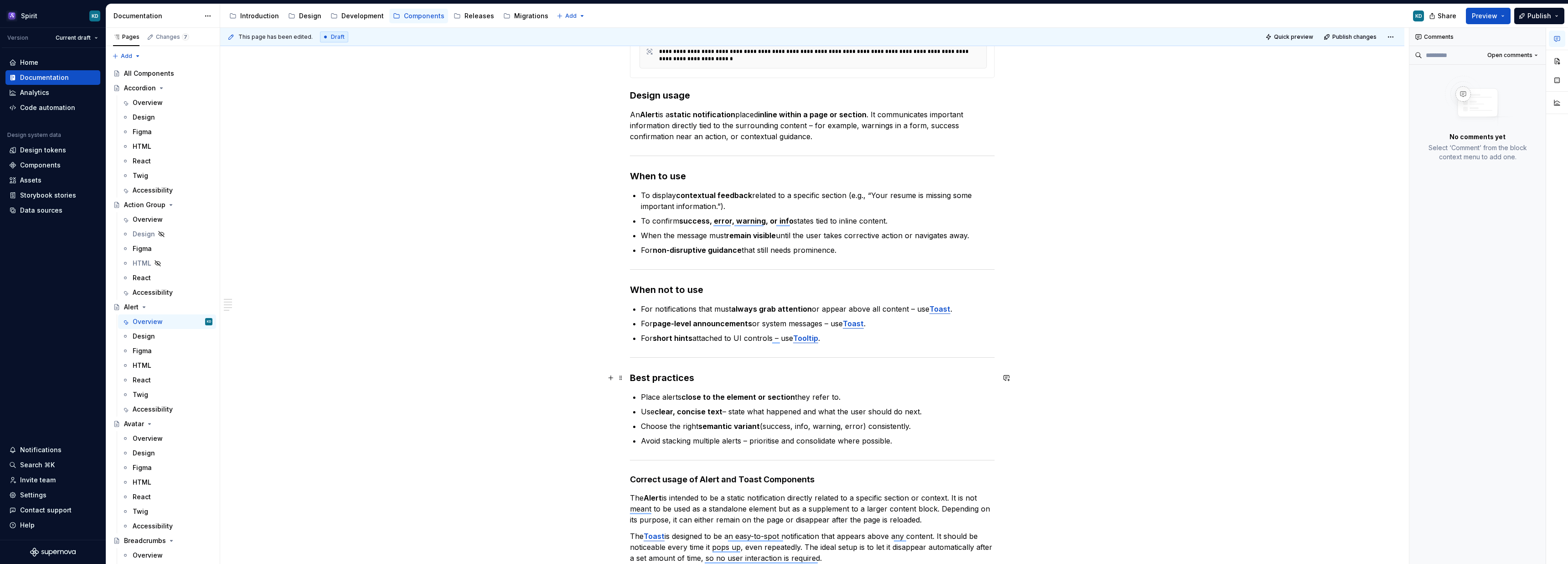
click at [783, 372] on h3 "Best practices" at bounding box center [812, 378] width 365 height 13
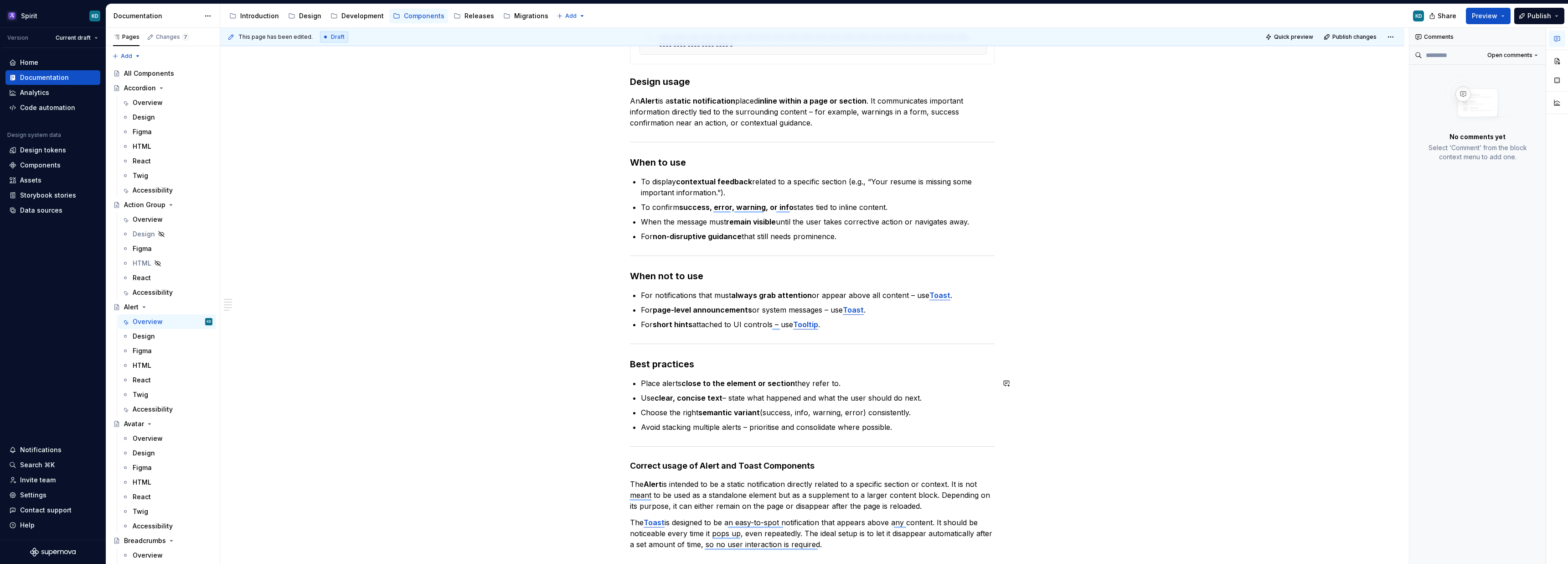
scroll to position [277, 0]
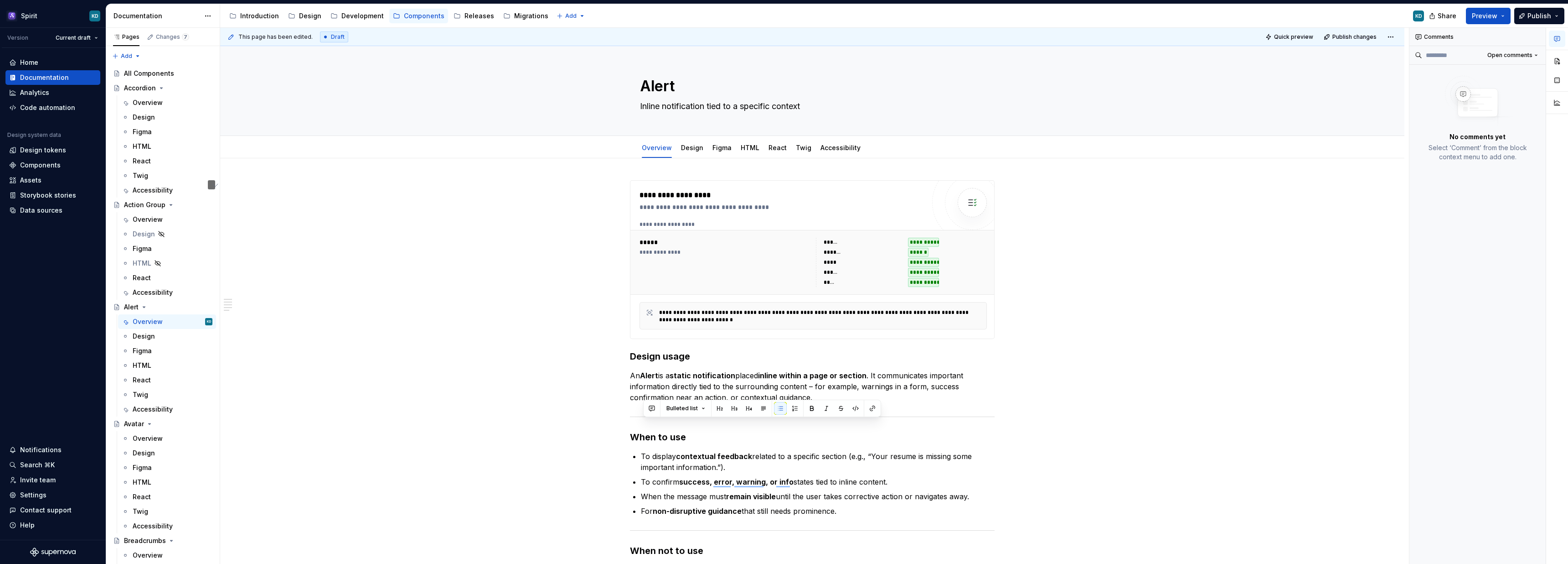
scroll to position [277, 0]
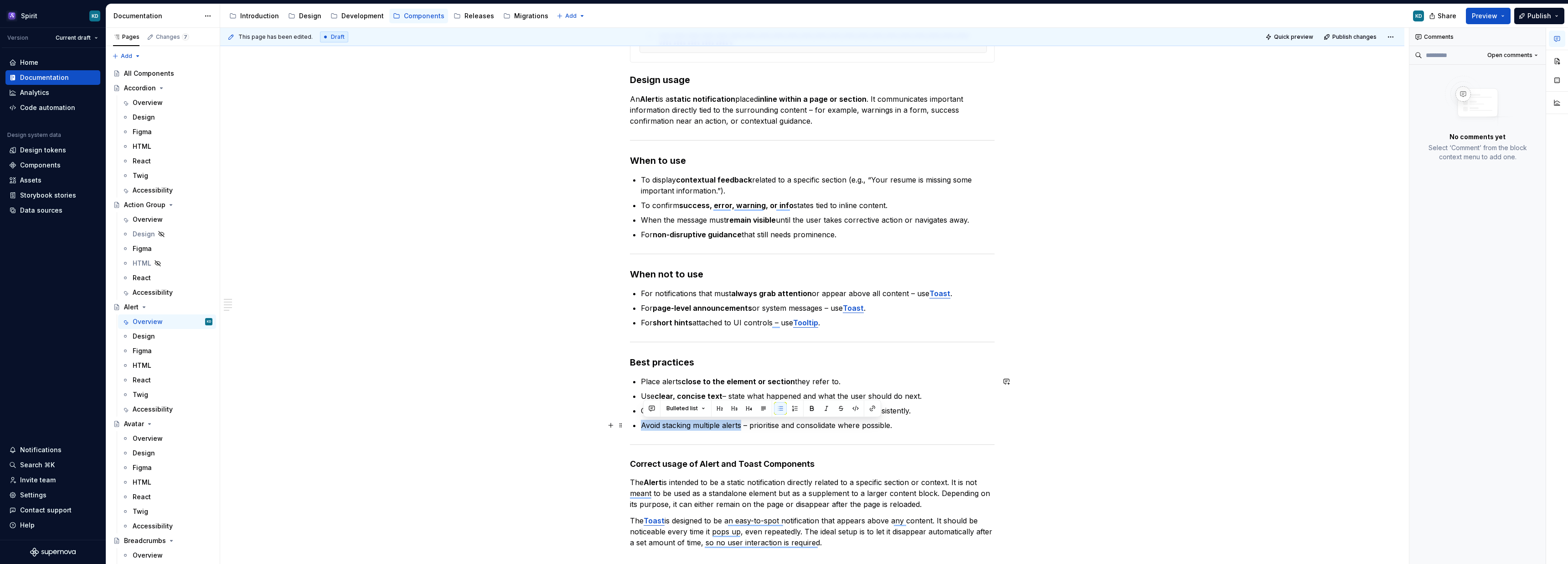
click at [744, 423] on p "Avoid stacking multiple alerts – prioritise and consolidate where possible." at bounding box center [817, 425] width 354 height 11
click at [731, 470] on div "**********" at bounding box center [812, 247] width 365 height 688
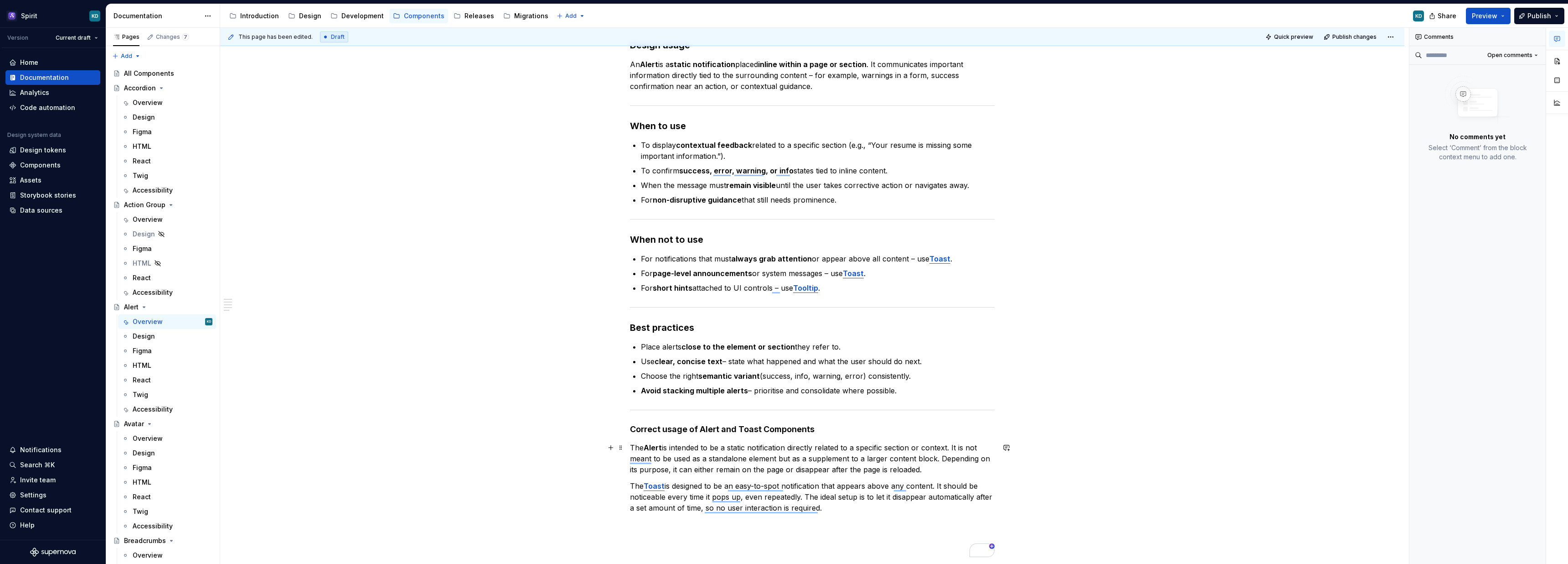
scroll to position [315, 0]
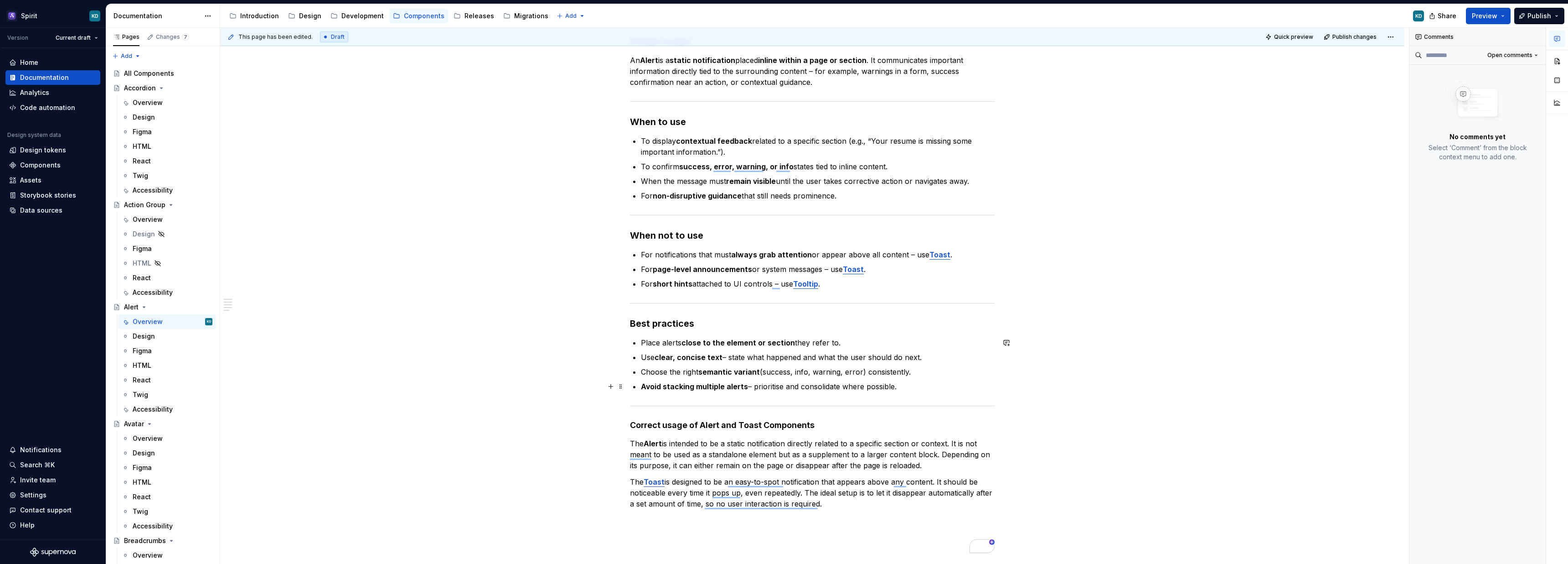
click at [653, 384] on strong "Avoid stacking multiple alerts" at bounding box center [695, 386] width 107 height 9
click at [719, 401] on div "**********" at bounding box center [812, 208] width 365 height 688
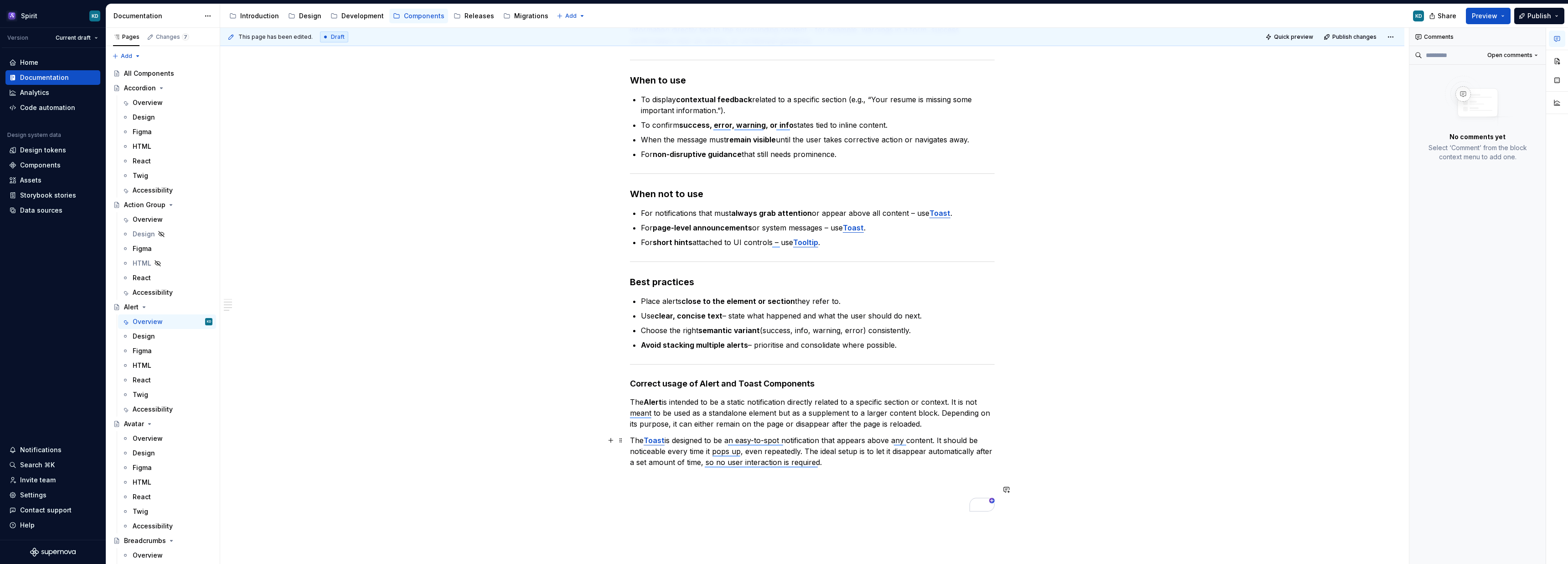
scroll to position [0, 0]
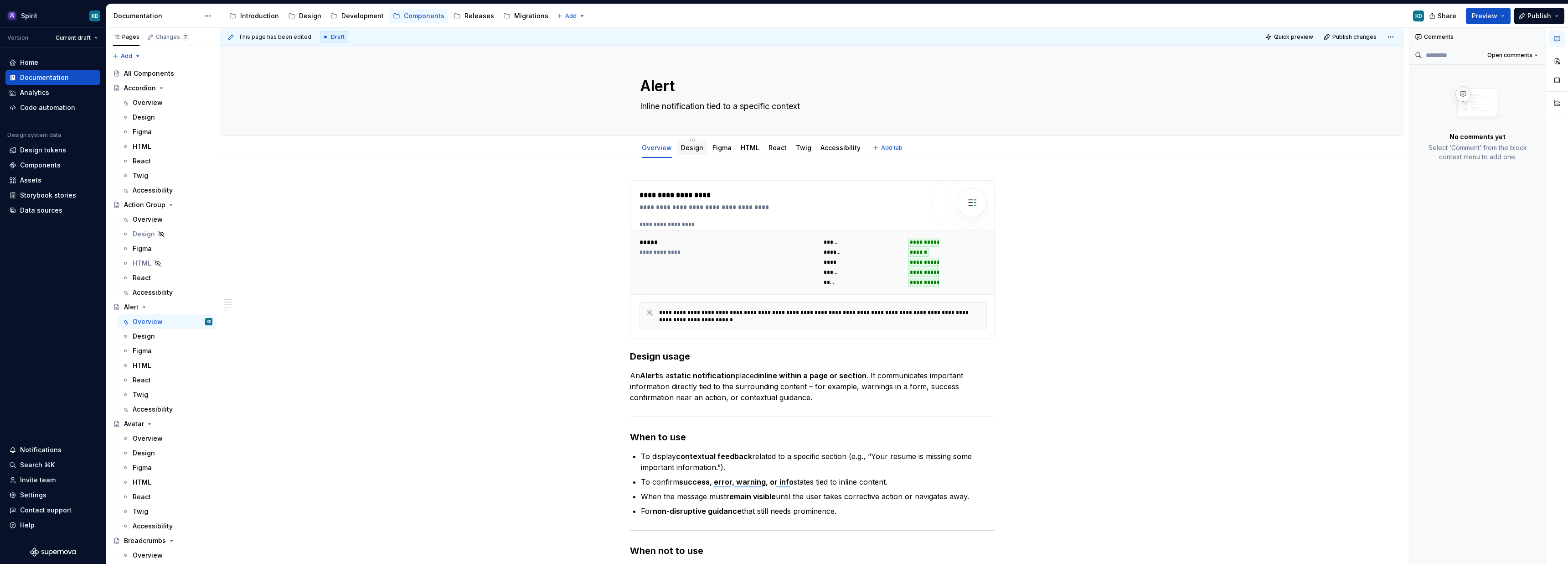
click at [692, 151] on link "Design" at bounding box center [692, 147] width 23 height 8
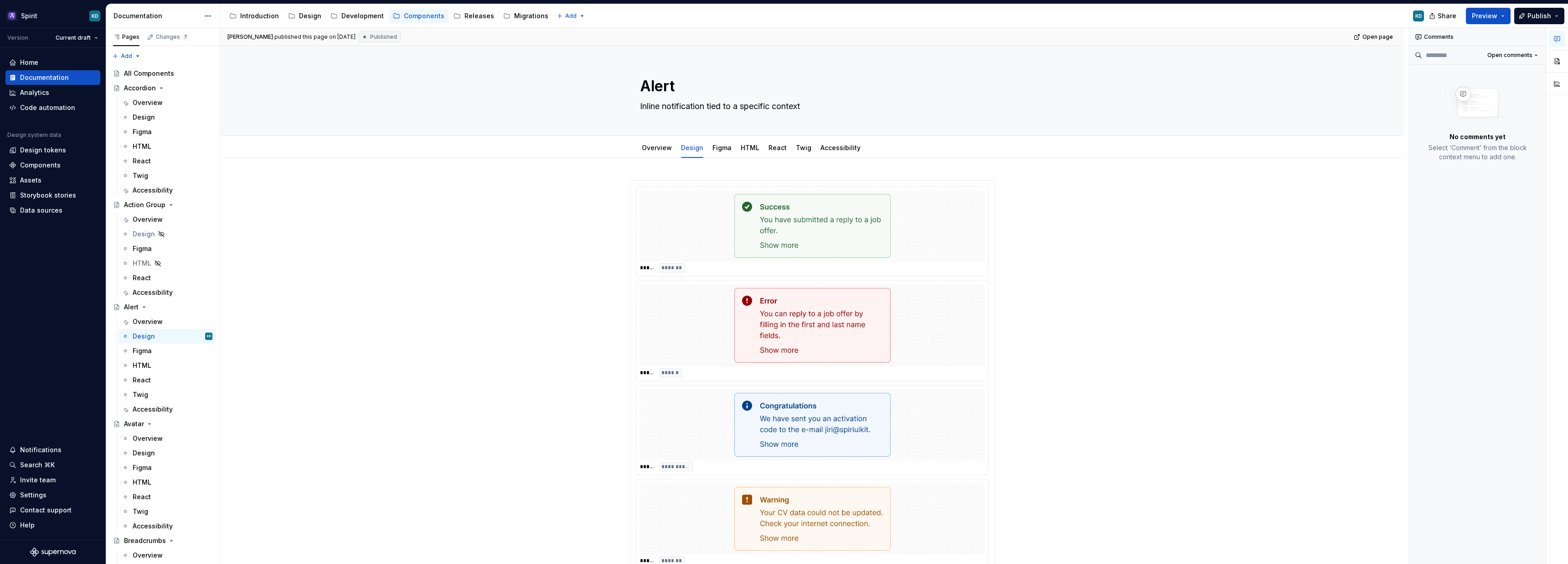
type textarea "*"
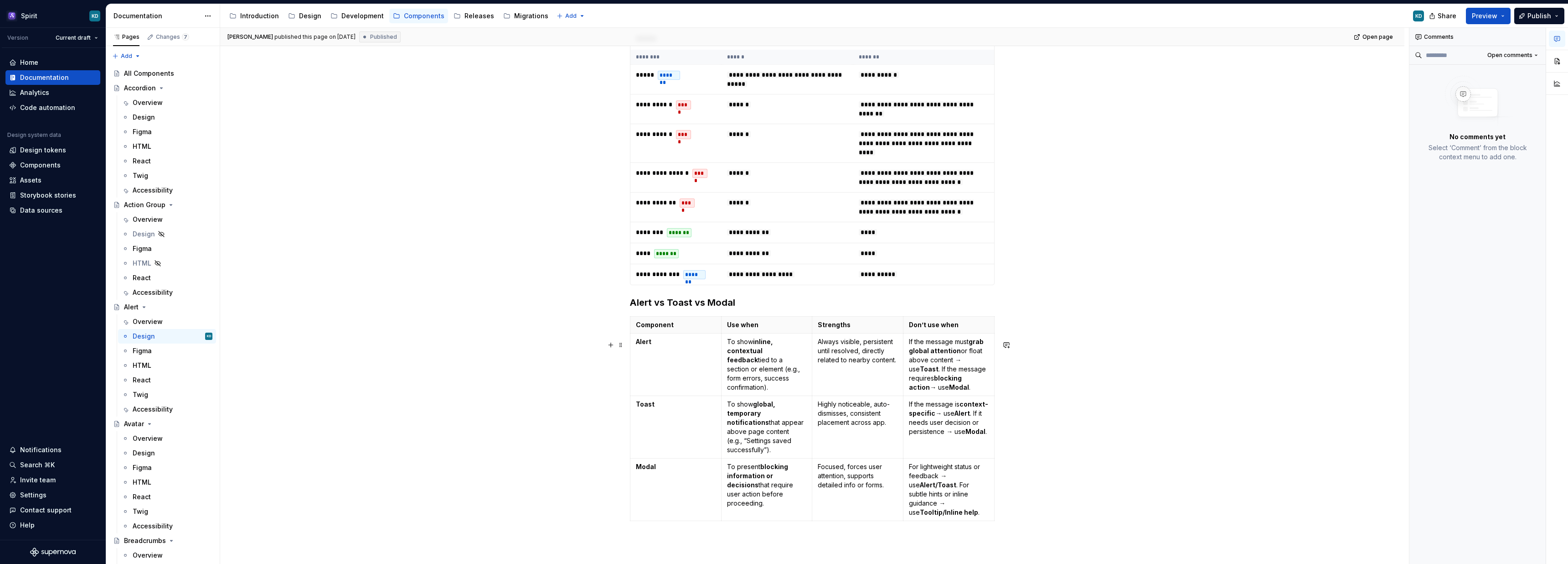
scroll to position [567, 0]
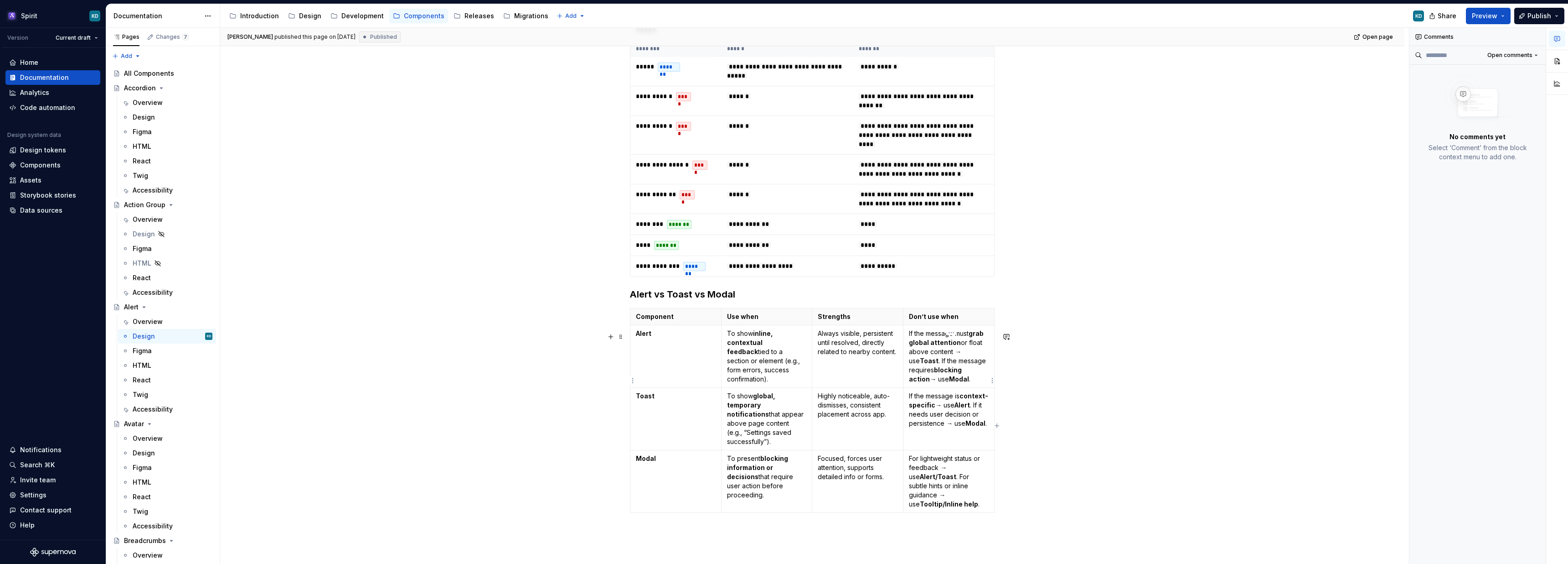
click at [963, 376] on p "If the message must grab global attention or float above content → use Toast . …" at bounding box center [948, 356] width 80 height 55
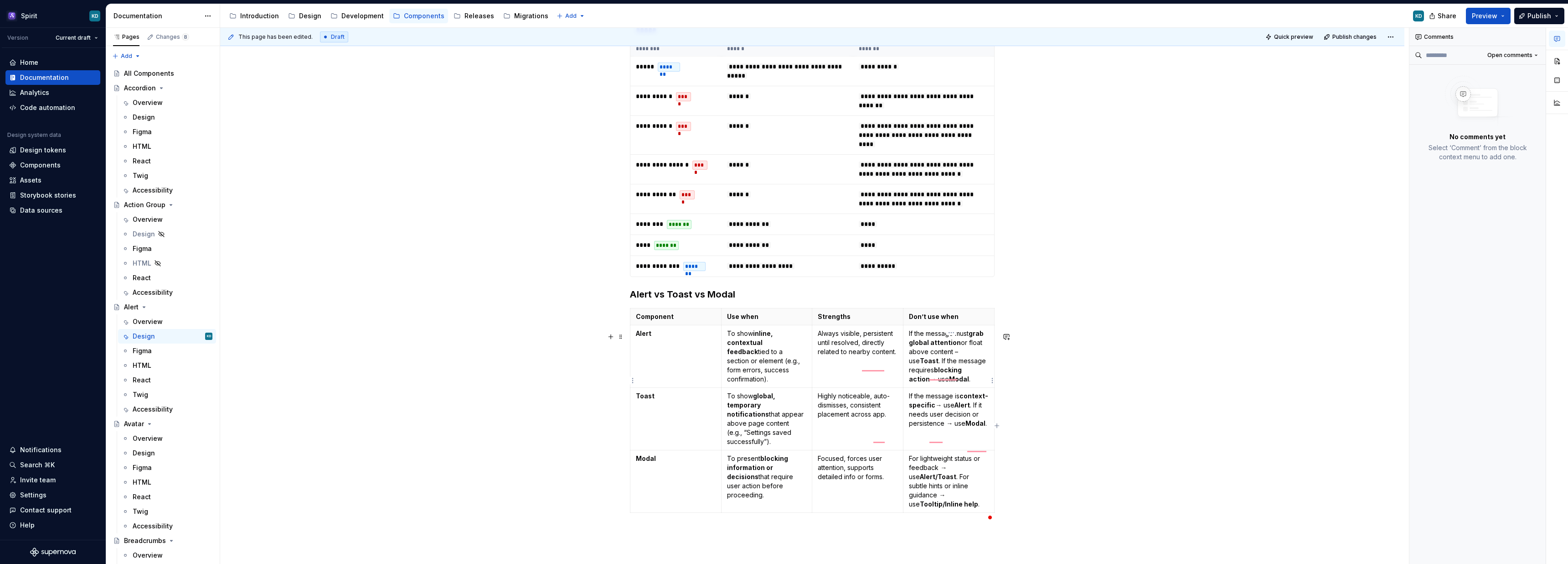
click at [918, 384] on p "If the message must grab global attention or float above content – use Toast . …" at bounding box center [948, 356] width 80 height 55
click at [945, 428] on p "If the message is context-specific → use Alert . If it needs user decision or p…" at bounding box center [948, 410] width 80 height 37
click at [954, 428] on p "If the message is context-specific – use Alert . If it needs user decision or p…" at bounding box center [948, 410] width 80 height 37
click at [968, 370] on p "If the message must grab global attention or float above content – use Toast . …" at bounding box center [948, 356] width 80 height 55
click at [970, 428] on p "If the message is context-specific – use Alert . If it needs user decision or p…" at bounding box center [948, 410] width 80 height 37
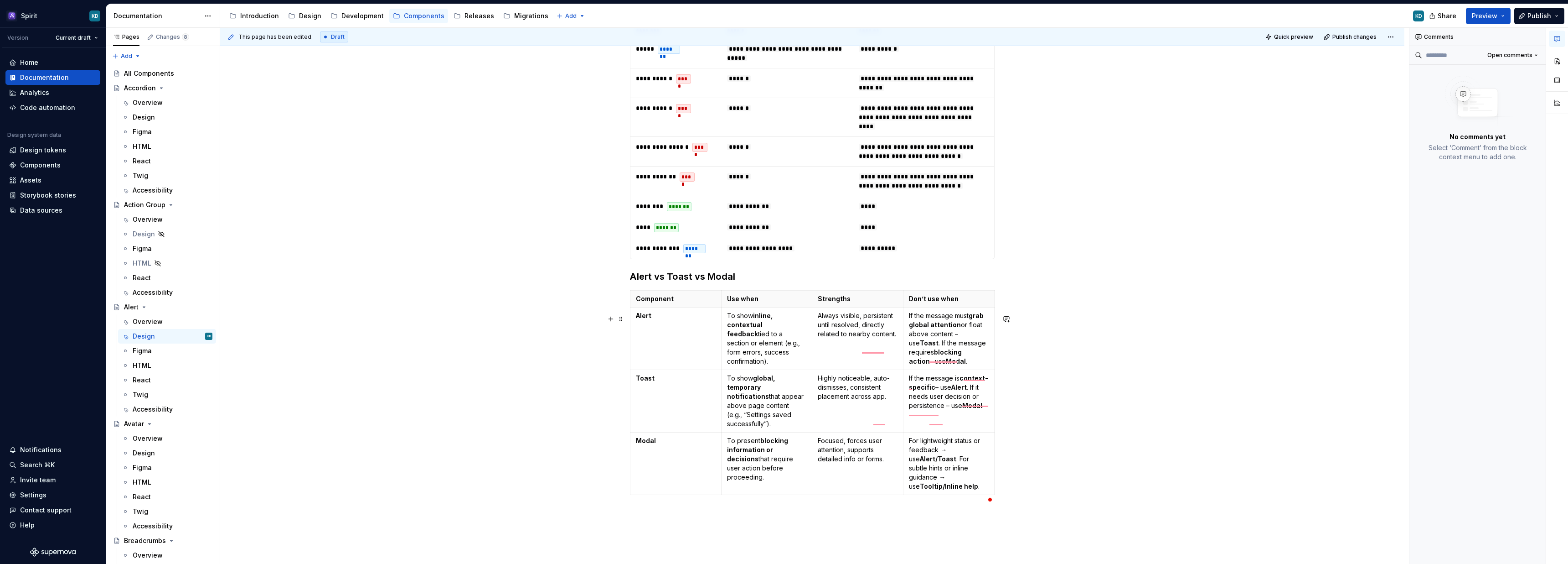
scroll to position [585, 0]
drag, startPoint x: 954, startPoint y: 490, endPoint x: 986, endPoint y: 491, distance: 32.0
click at [987, 490] on body "Spirit KD Version Current draft Home Documentation Analytics Code automation De…" at bounding box center [784, 282] width 1568 height 564
click at [978, 490] on strong "Tooltip/Inline help" at bounding box center [949, 485] width 58 height 8
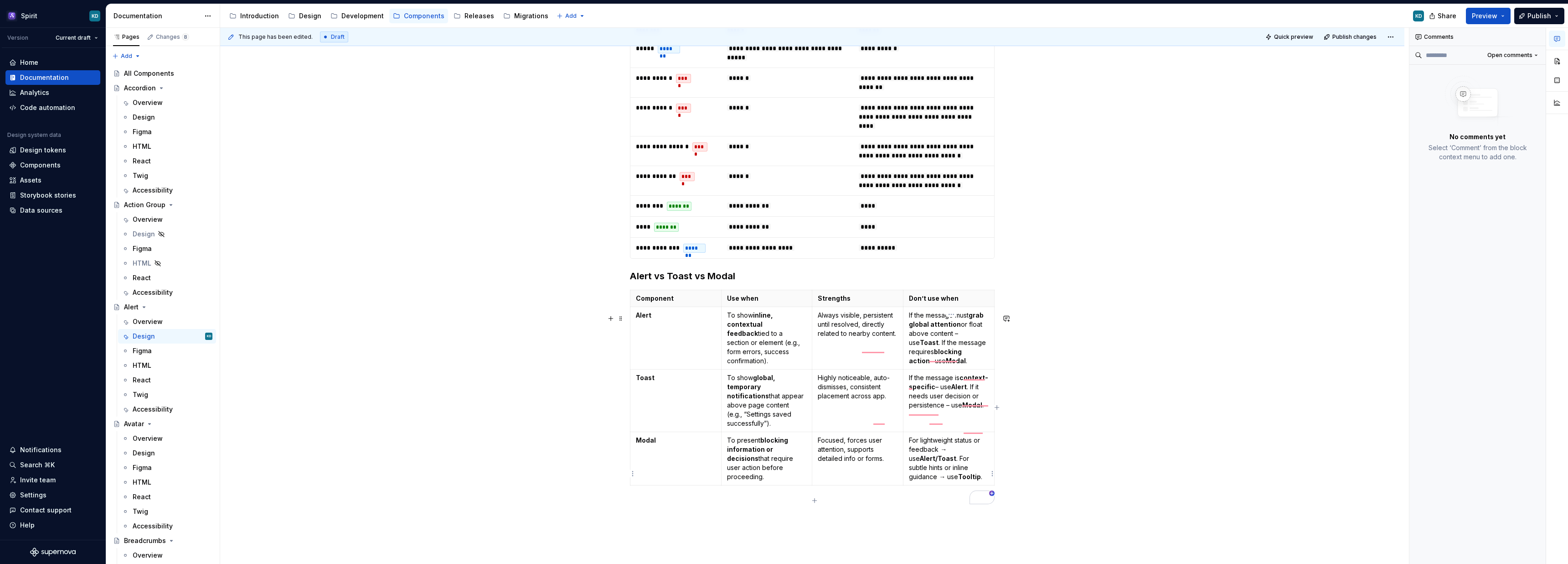
click at [917, 481] on p "For lightweight status or feedback → use Alert/Toast . For subtle hints or inli…" at bounding box center [948, 458] width 80 height 46
click at [1071, 483] on div "**********" at bounding box center [812, 121] width 1184 height 1096
click at [164, 407] on div "Accessibility" at bounding box center [153, 409] width 40 height 9
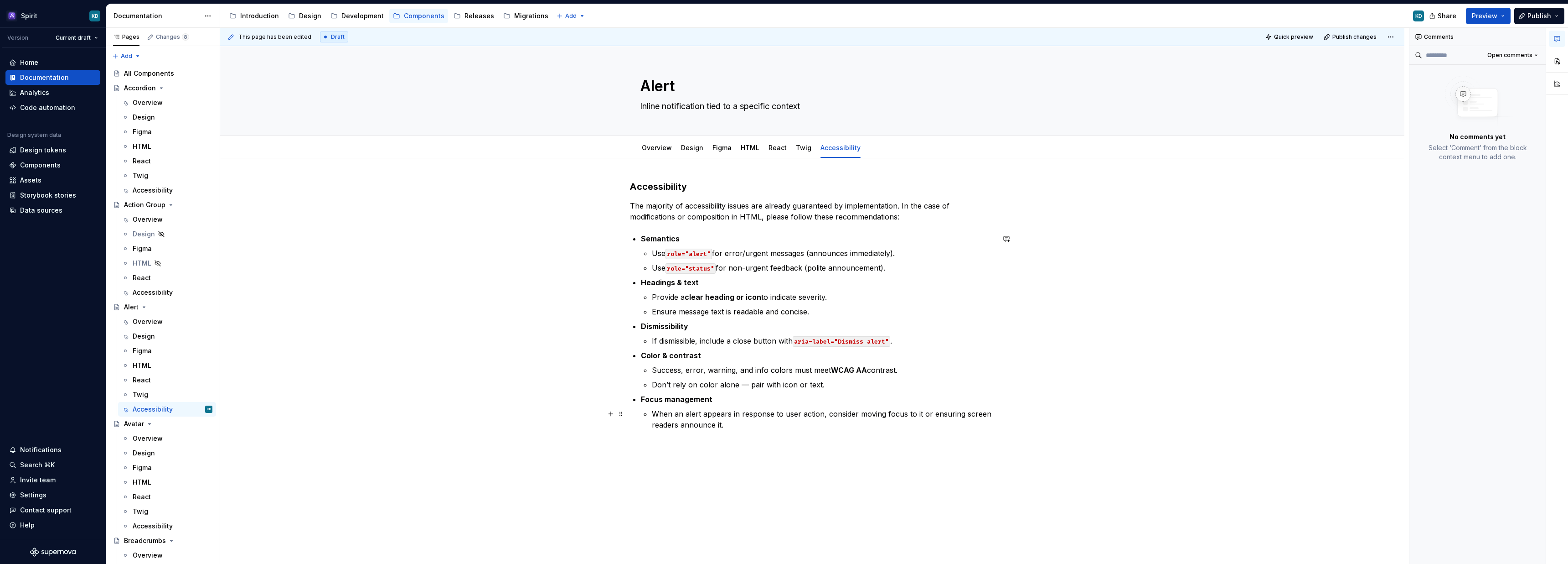
click at [690, 415] on p "When an alert appears in response to user action, consider moving focus to it o…" at bounding box center [823, 419] width 343 height 22
type textarea "*"
click at [694, 413] on p "When an Alert appears in response to user action, consider moving focus to it o…" at bounding box center [823, 419] width 343 height 22
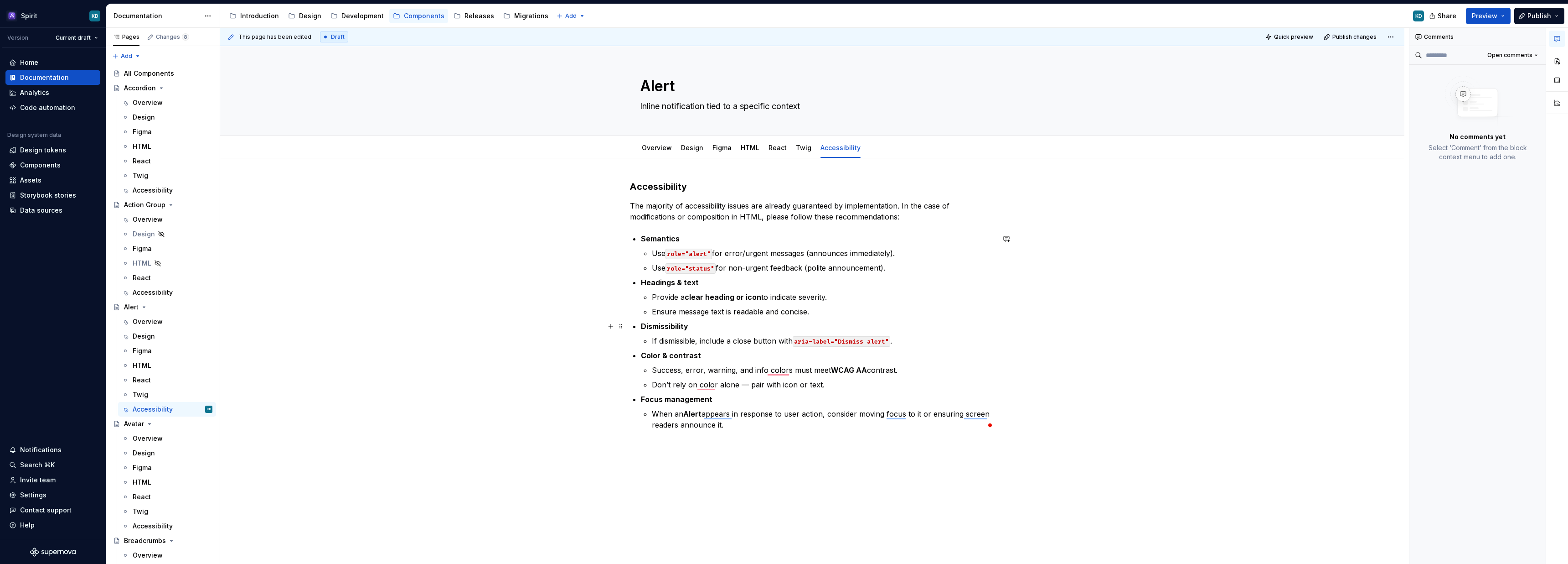
click at [769, 333] on li "Dismissibility If dismissible, include a close button with aria-label="Dismiss …" at bounding box center [817, 333] width 354 height 26
click at [959, 390] on p "Don’t rely on color alone — pair with icon or text." at bounding box center [823, 384] width 343 height 11
click at [153, 442] on div "Overview" at bounding box center [147, 438] width 30 height 9
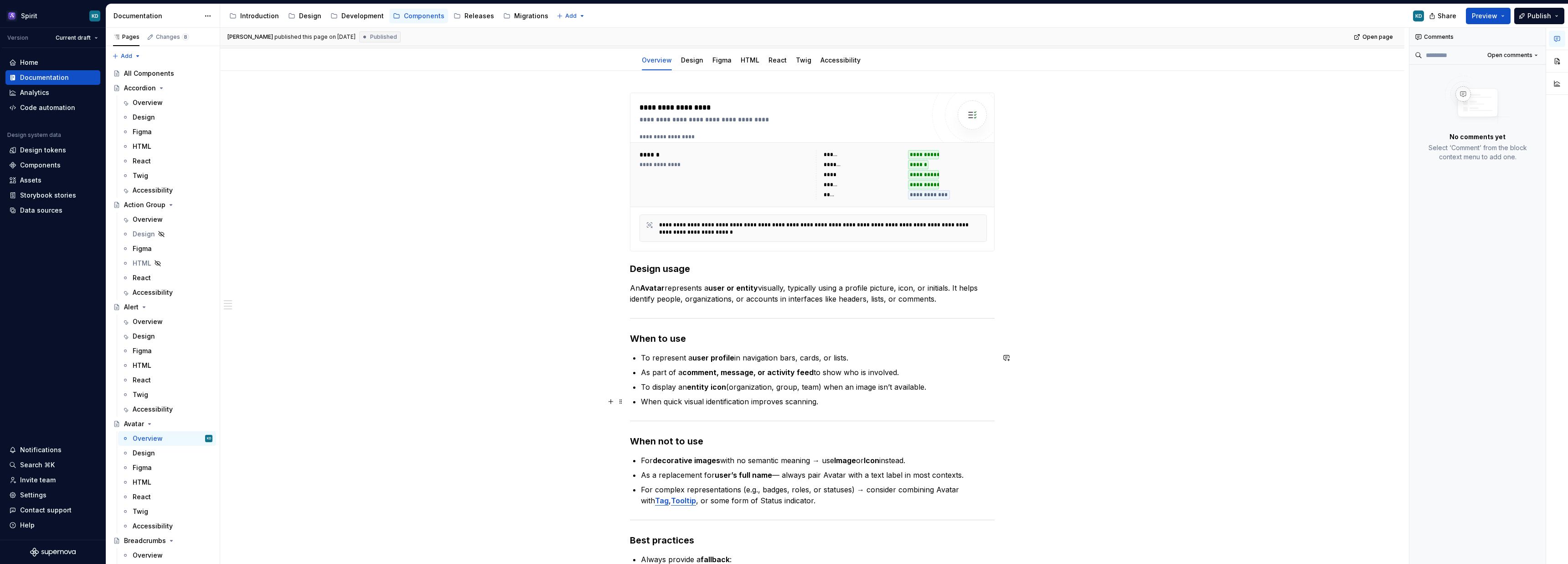
scroll to position [90, 0]
type textarea "*"
drag, startPoint x: 754, startPoint y: 398, endPoint x: 817, endPoint y: 397, distance: 63.0
click at [817, 397] on p "When quick visual identification improves scanning." at bounding box center [817, 399] width 354 height 11
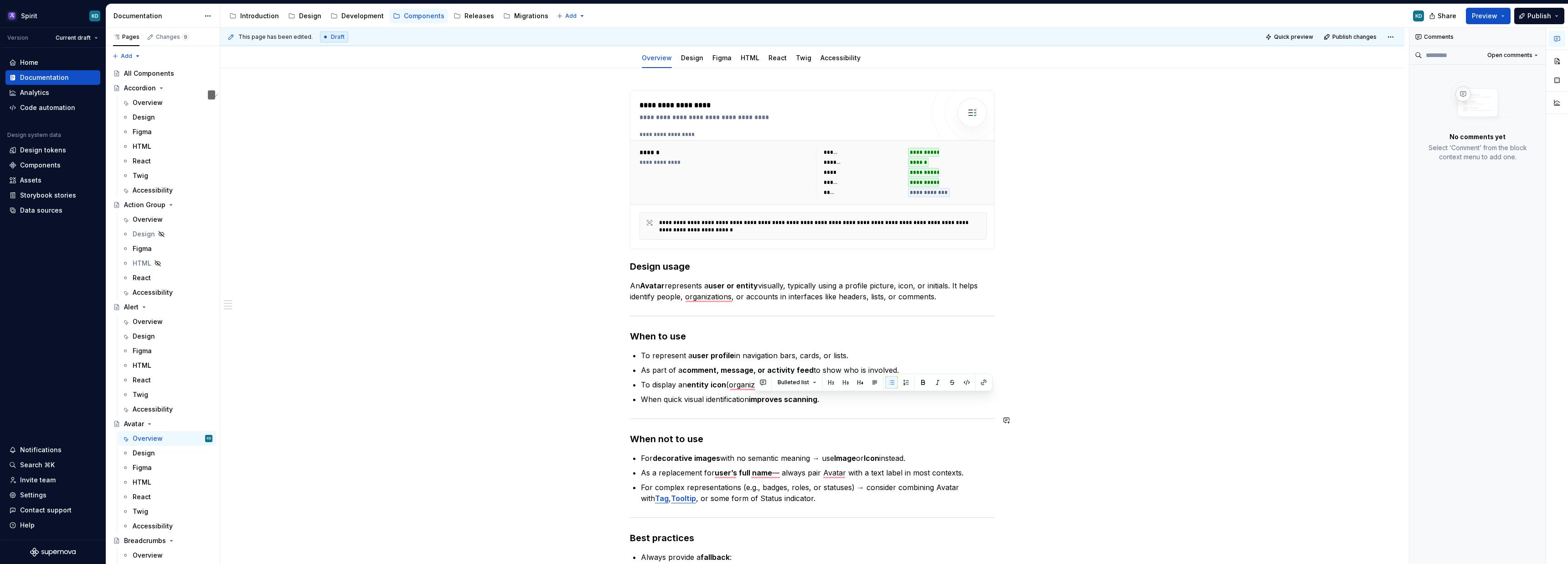
click at [771, 433] on h3 "When not to use" at bounding box center [812, 439] width 365 height 13
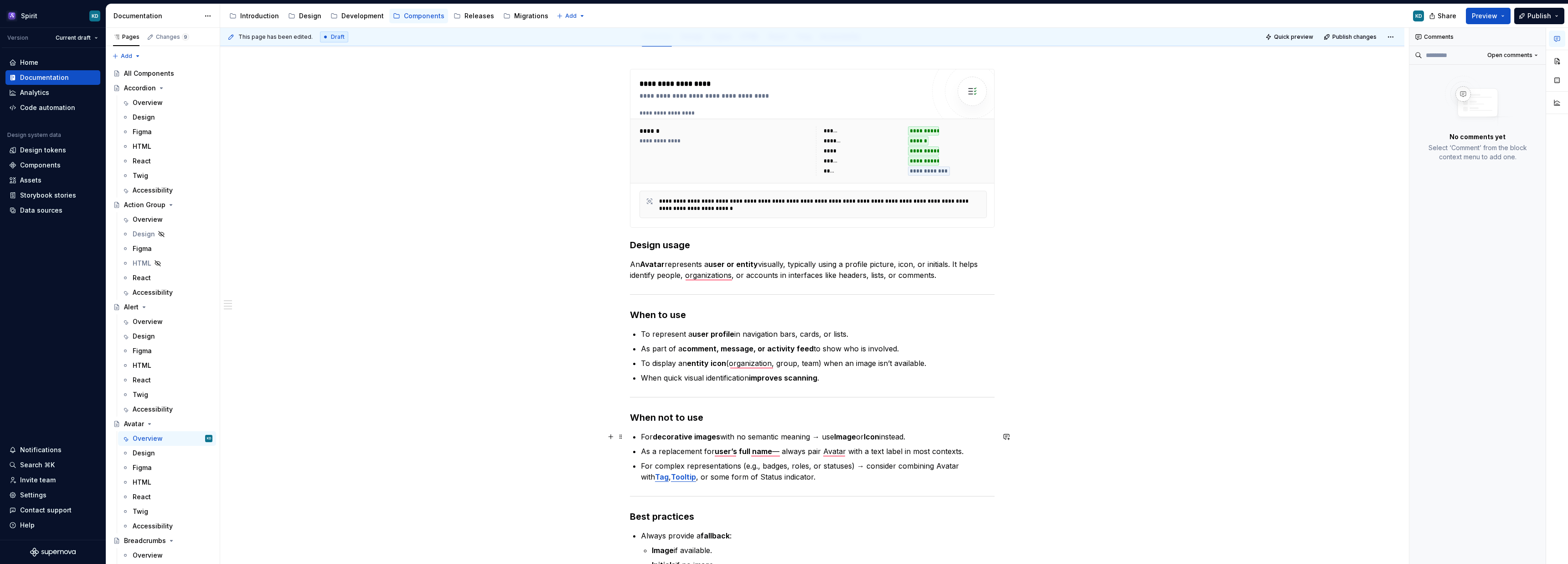
click at [844, 437] on strong "Image" at bounding box center [845, 436] width 22 height 9
click at [836, 452] on p "As a replacement for user’s full name — always pair Avatar with a text label in…" at bounding box center [817, 451] width 354 height 11
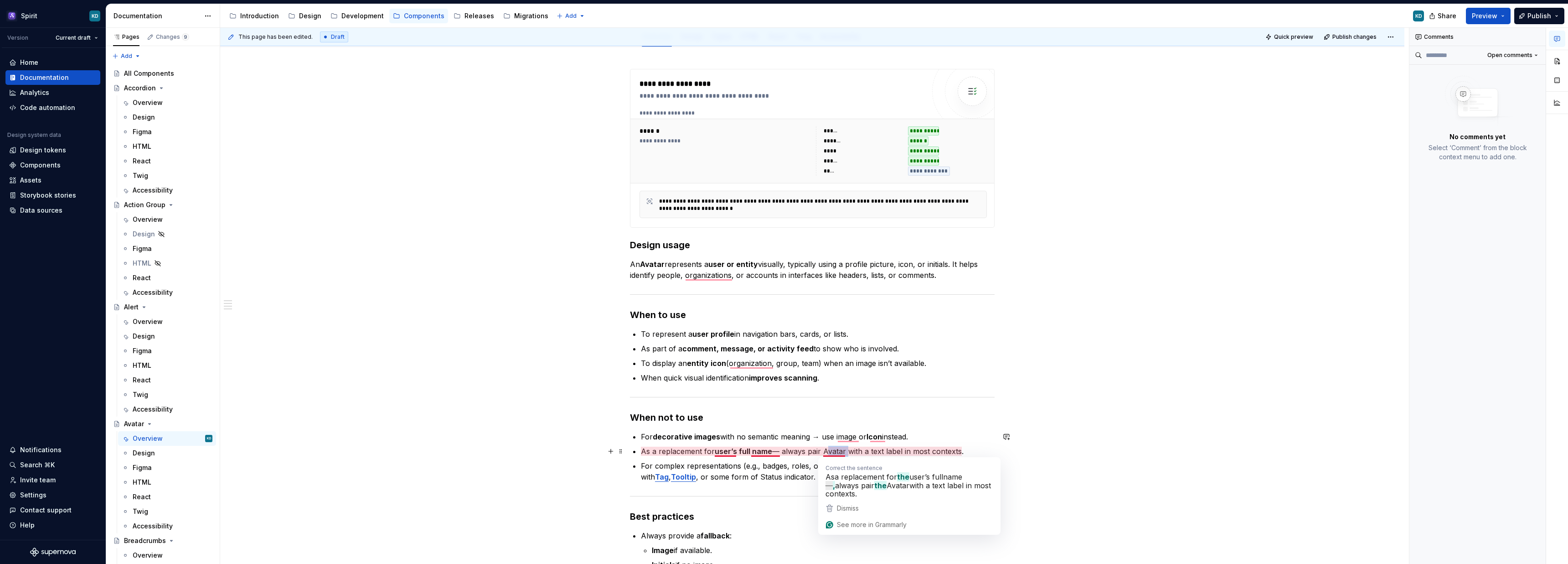
click at [836, 452] on p "As a replacement for user’s full name — always pair Avatar with a text label in…" at bounding box center [817, 451] width 354 height 11
click at [887, 450] on p "As a replacement for user’s full name — always pair Avatar with a text label in…" at bounding box center [817, 451] width 354 height 11
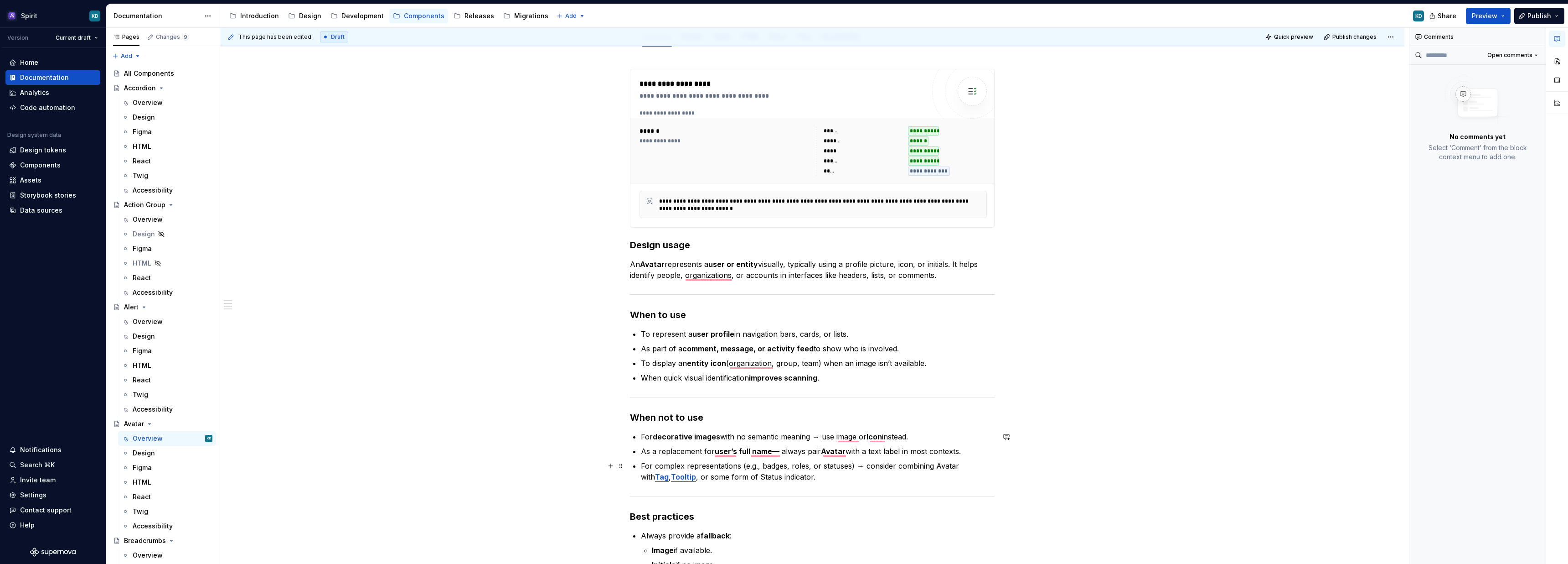
click at [947, 469] on p "For complex representations (e.g., badges, roles, or statuses) → consider combi…" at bounding box center [817, 471] width 354 height 22
click at [944, 466] on p "For complex representations (e.g., badges, roles, or statuses) → consider combi…" at bounding box center [817, 471] width 354 height 22
click at [729, 475] on p "For complex representations (e.g., badges, roles, or statuses) → consider combi…" at bounding box center [817, 471] width 354 height 22
click at [839, 424] on div "**********" at bounding box center [812, 368] width 365 height 600
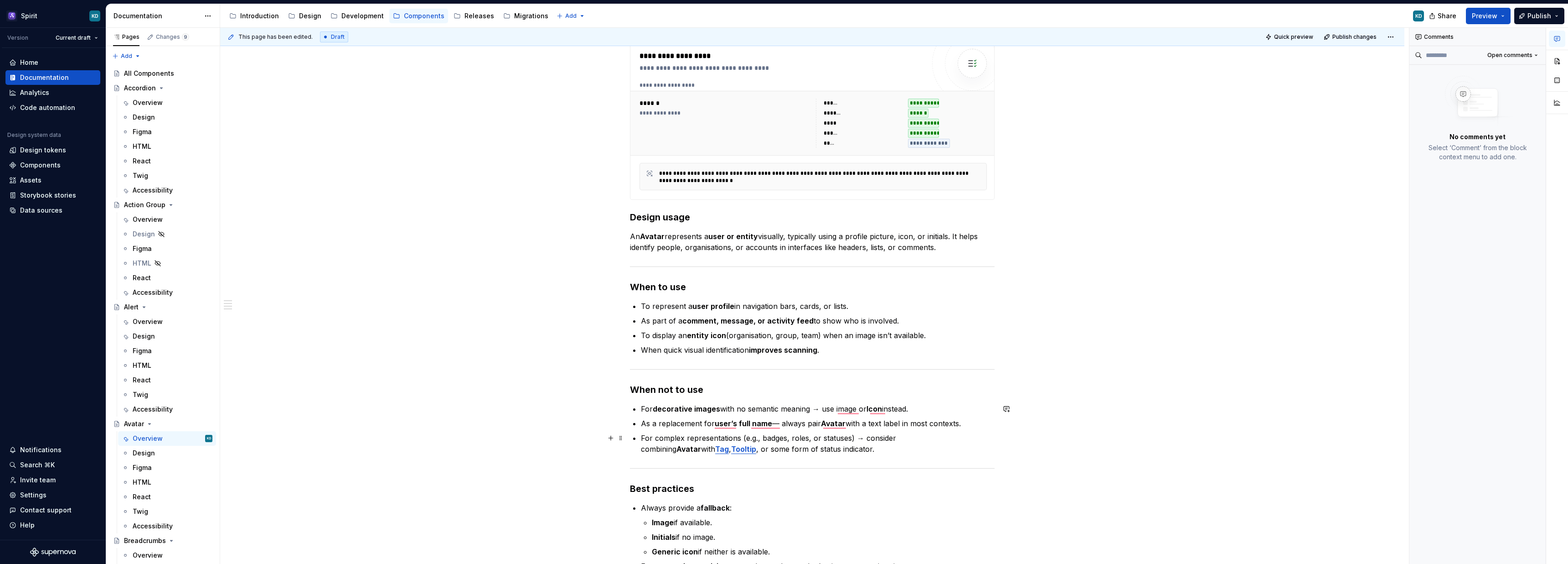
scroll to position [159, 0]
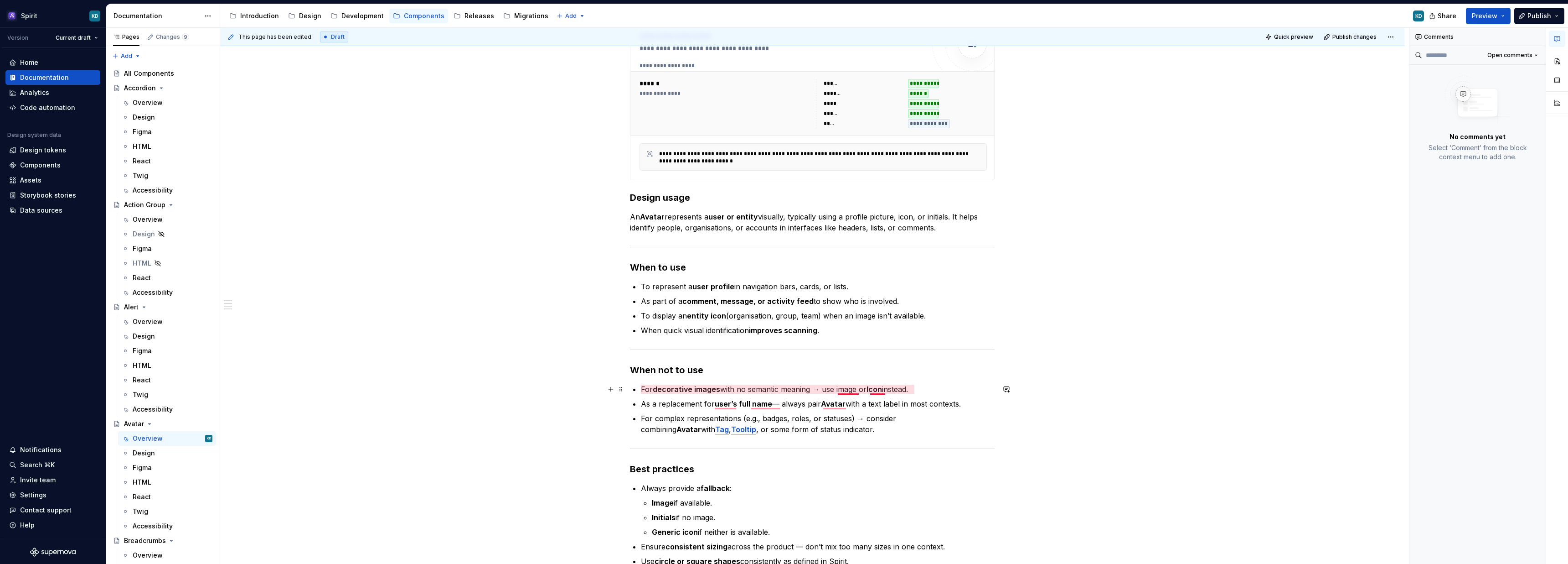
click at [854, 391] on p "For decorative images with no semantic meaning → use image or Icon instead." at bounding box center [817, 389] width 354 height 11
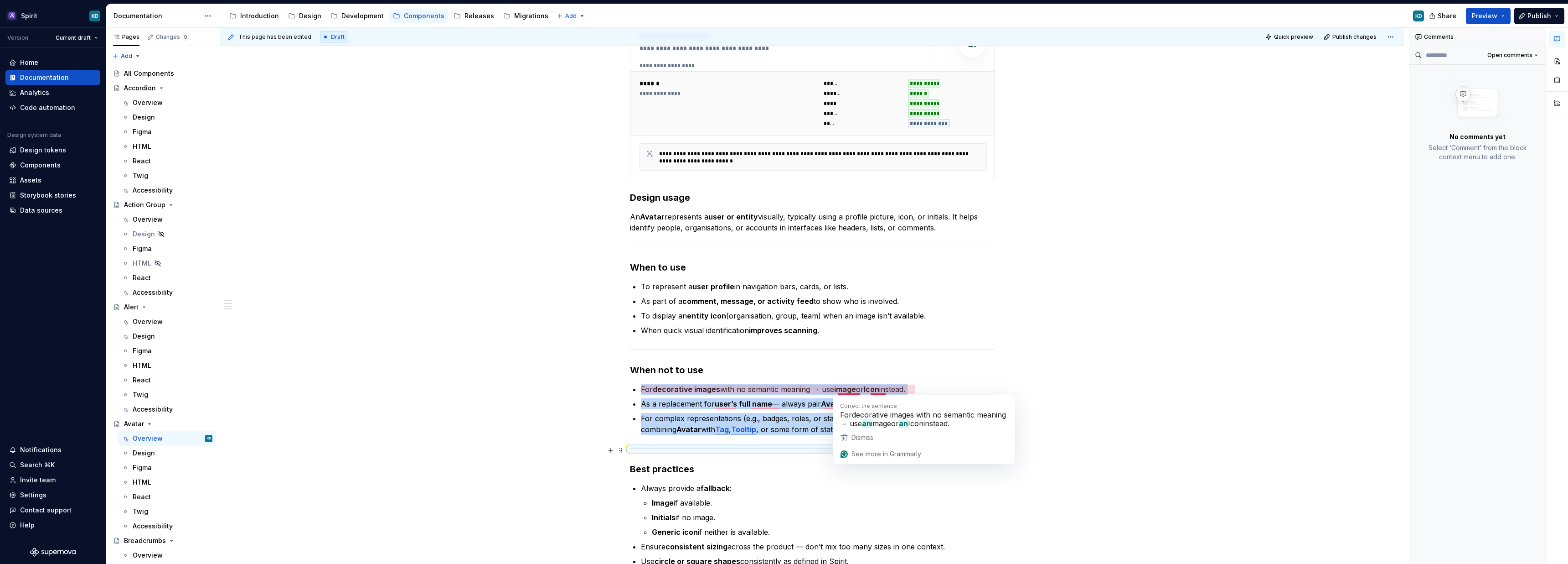
click at [802, 447] on div "To enrich screen reader interactions, please activate Accessibility in Grammarl…" at bounding box center [812, 449] width 365 height 6
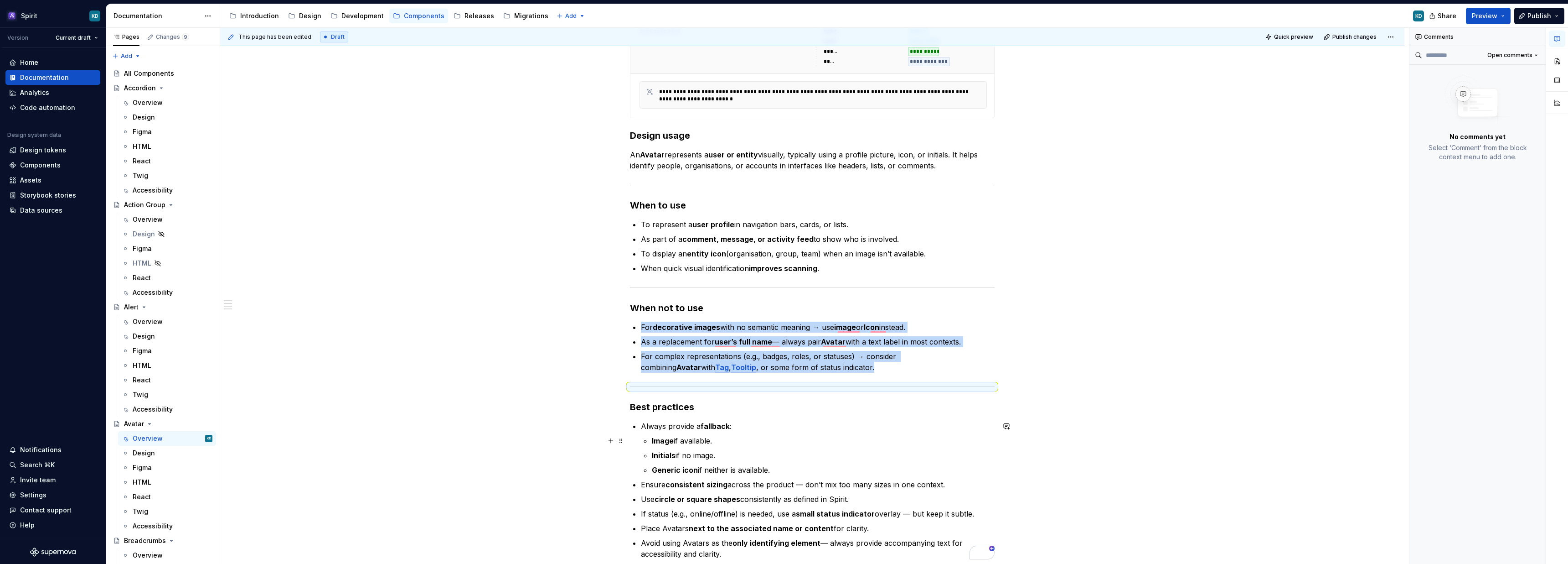
scroll to position [222, 0]
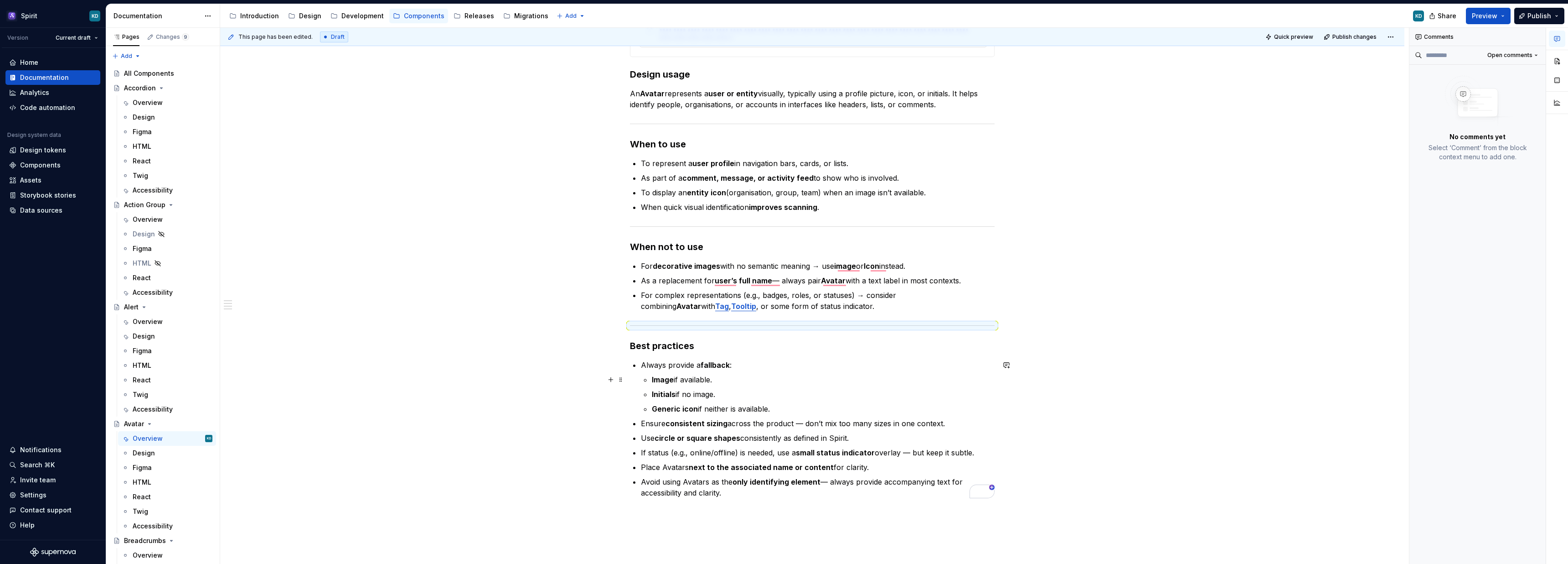
click at [658, 380] on strong "Image" at bounding box center [663, 379] width 22 height 9
click at [863, 295] on p "For complex representations (e.g., badges, roles, or statuses) → consider combi…" at bounding box center [817, 301] width 354 height 22
click at [782, 281] on p "As a replacement for user’s full name — always pair Avatar with a text label in…" at bounding box center [817, 281] width 354 height 11
click at [824, 266] on p "For decorative images with no semantic meaning → use image or Icon instead." at bounding box center [817, 266] width 354 height 11
click at [834, 411] on p "Generic icon if neither is available." at bounding box center [823, 409] width 343 height 11
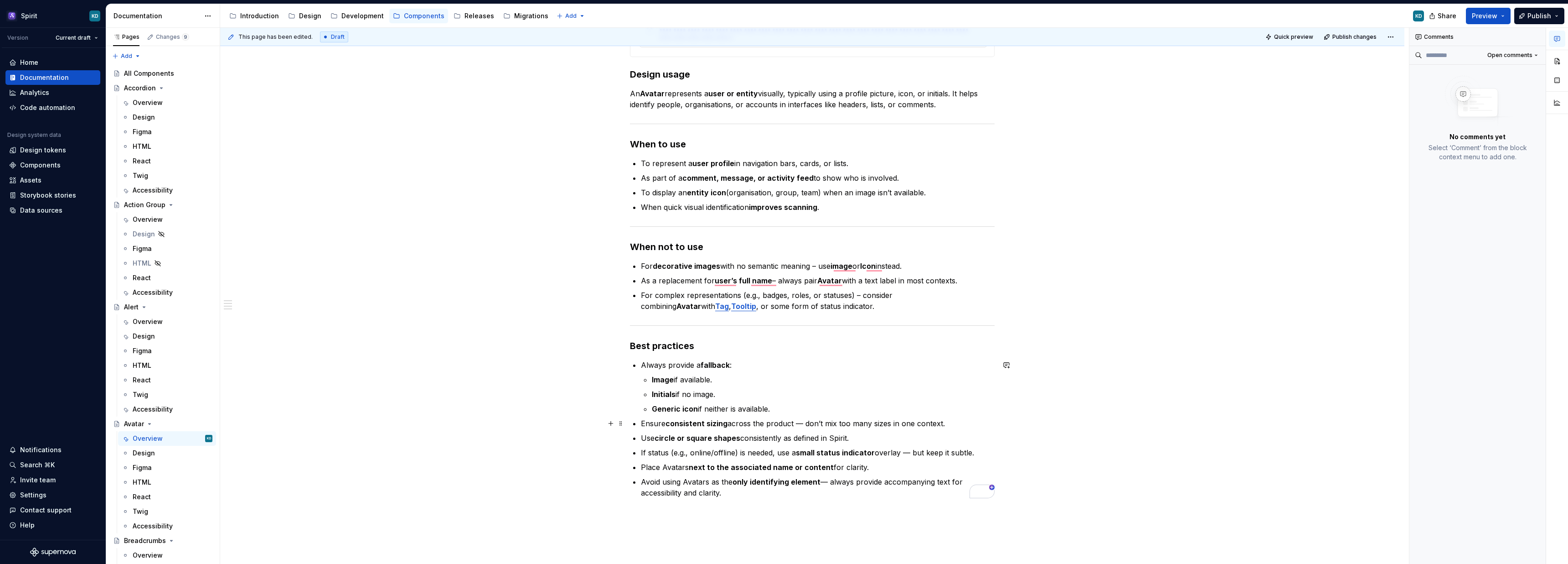
click at [805, 422] on p "Ensure consistent sizing across the product — don’t mix too many sizes in one c…" at bounding box center [817, 423] width 354 height 11
click at [711, 454] on p "If status (e.g., online/offline) is needed, use a small status indicator overla…" at bounding box center [817, 453] width 354 height 11
click at [687, 452] on p "If status (e.g., online/offline) is needed, use a small status indicator overla…" at bounding box center [817, 453] width 354 height 11
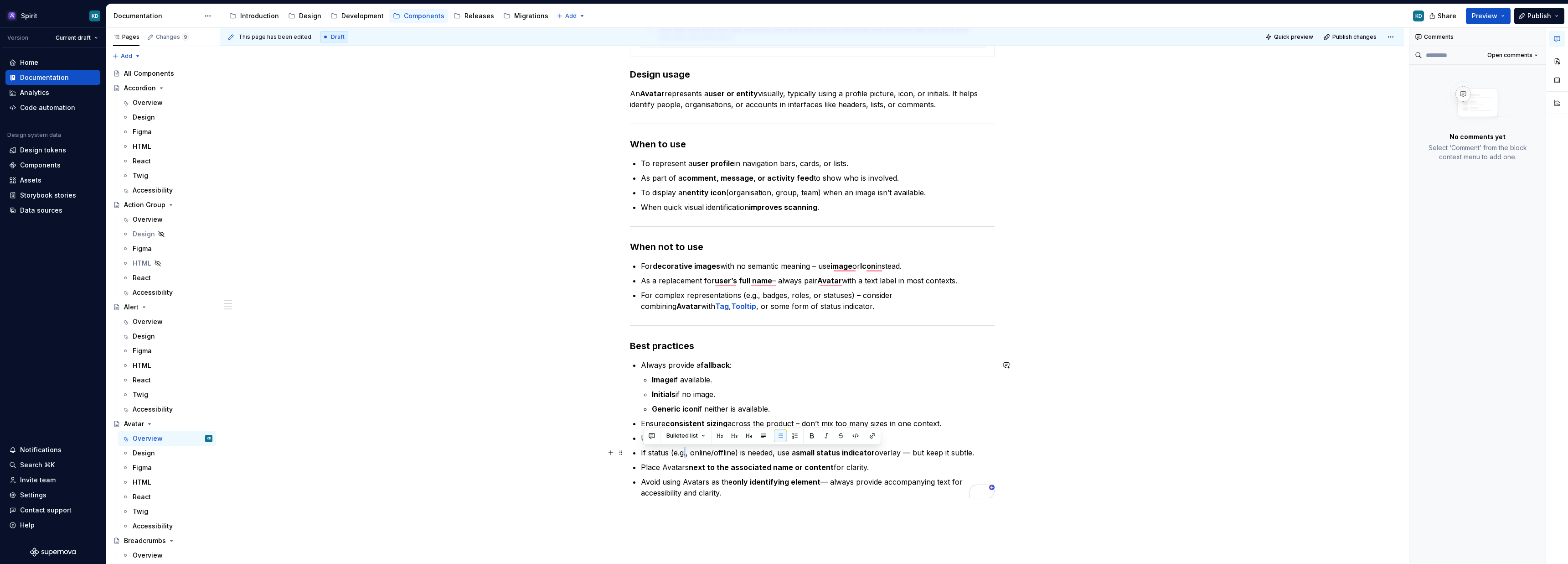
click at [687, 452] on p "If status (e.g., online/offline) is needed, use a small status indicator overla…" at bounding box center [817, 453] width 354 height 11
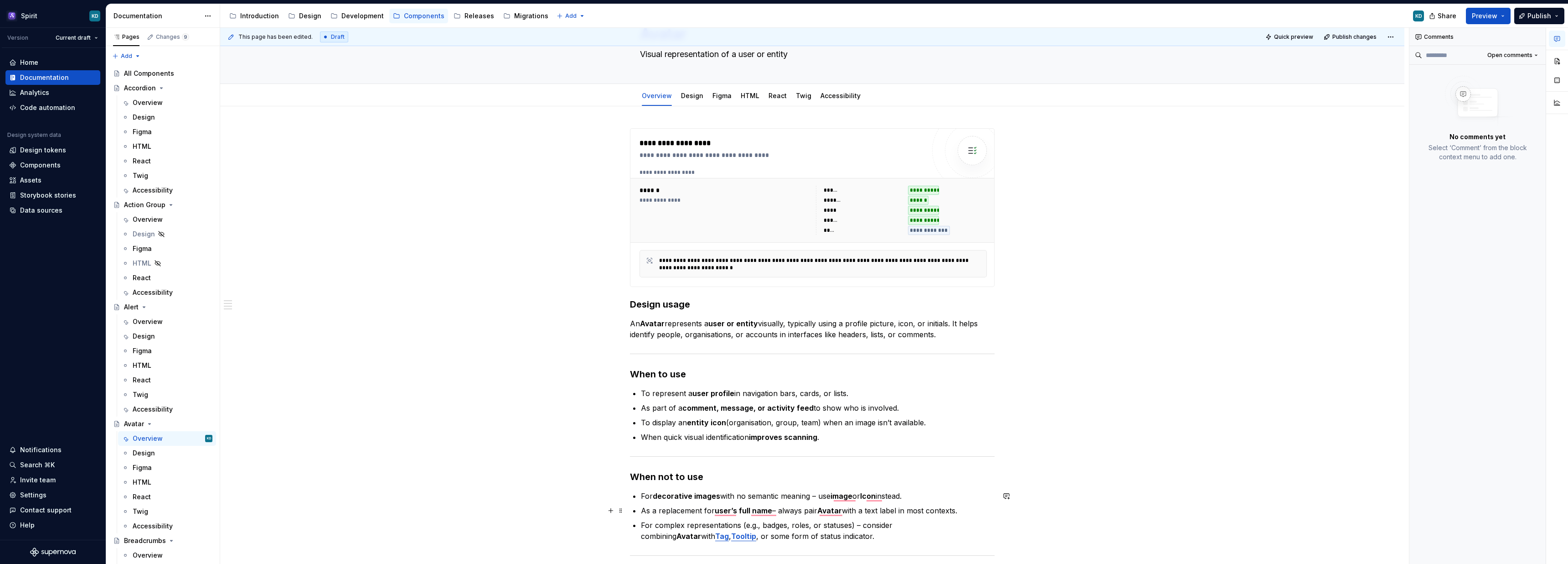
scroll to position [52, 0]
click at [829, 99] on link "Accessibility" at bounding box center [841, 96] width 40 height 8
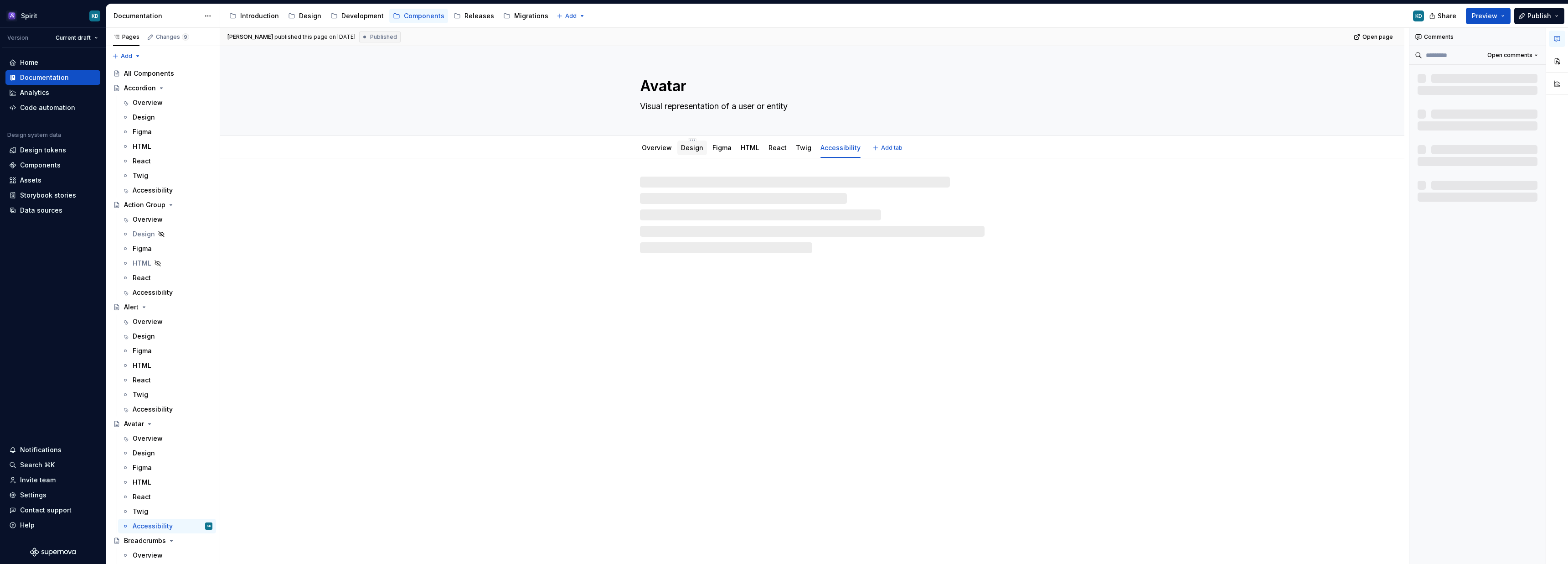
click at [699, 145] on link "Design" at bounding box center [692, 147] width 23 height 8
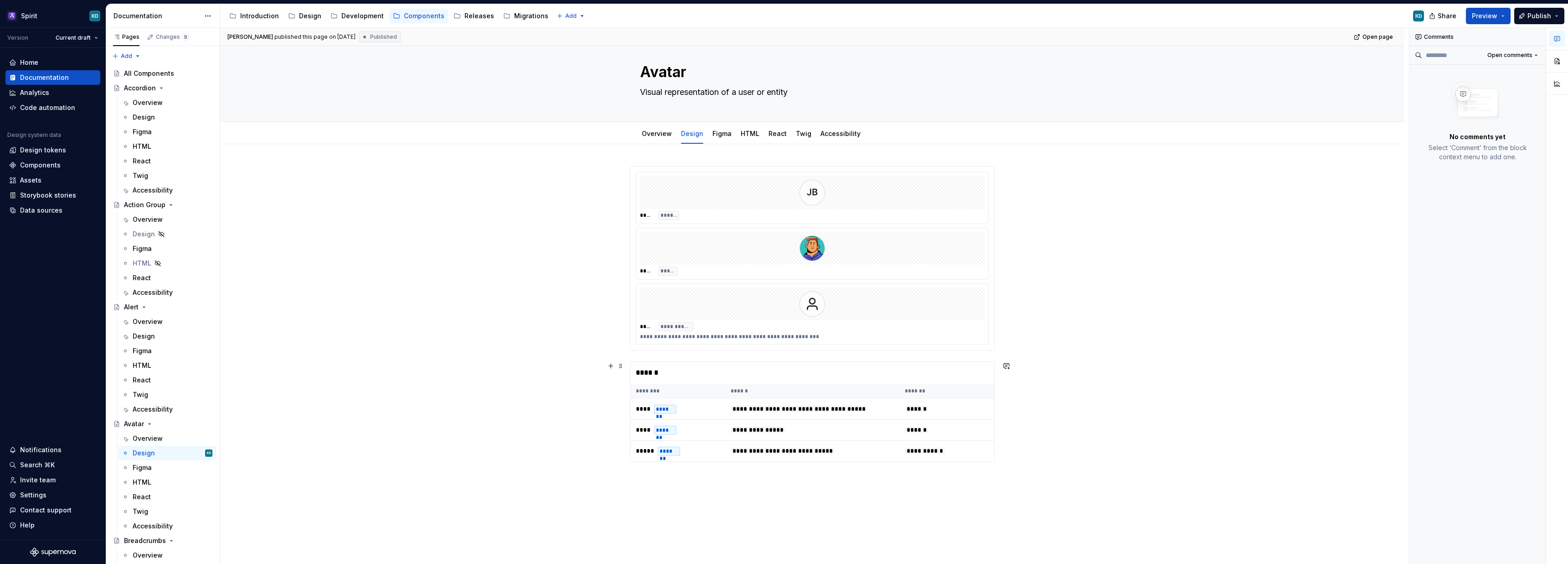
scroll to position [13, 0]
click at [152, 407] on div "Accessibility" at bounding box center [153, 409] width 40 height 9
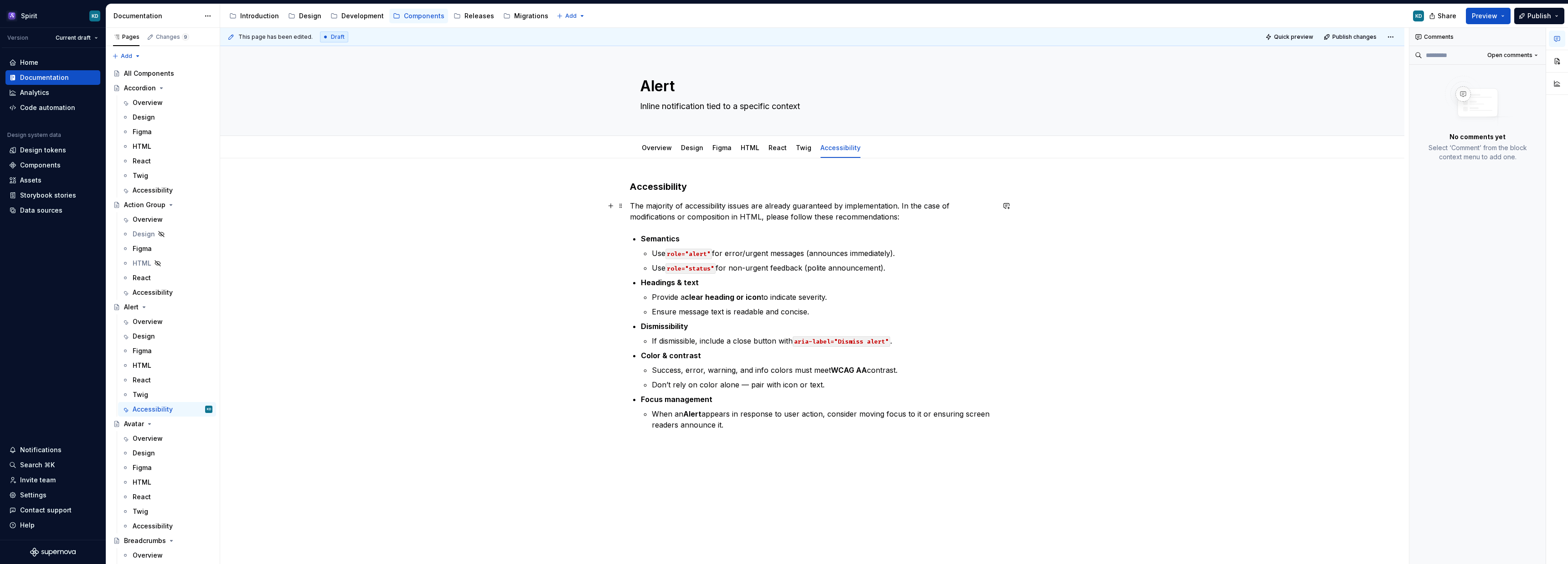
click at [699, 210] on p "The majority of accessibility issues are already guaranteed by implementation. …" at bounding box center [812, 211] width 365 height 22
type textarea "*"
click at [699, 210] on p "The majority of accessibility issues are already guaranteed by implementation. …" at bounding box center [812, 211] width 365 height 22
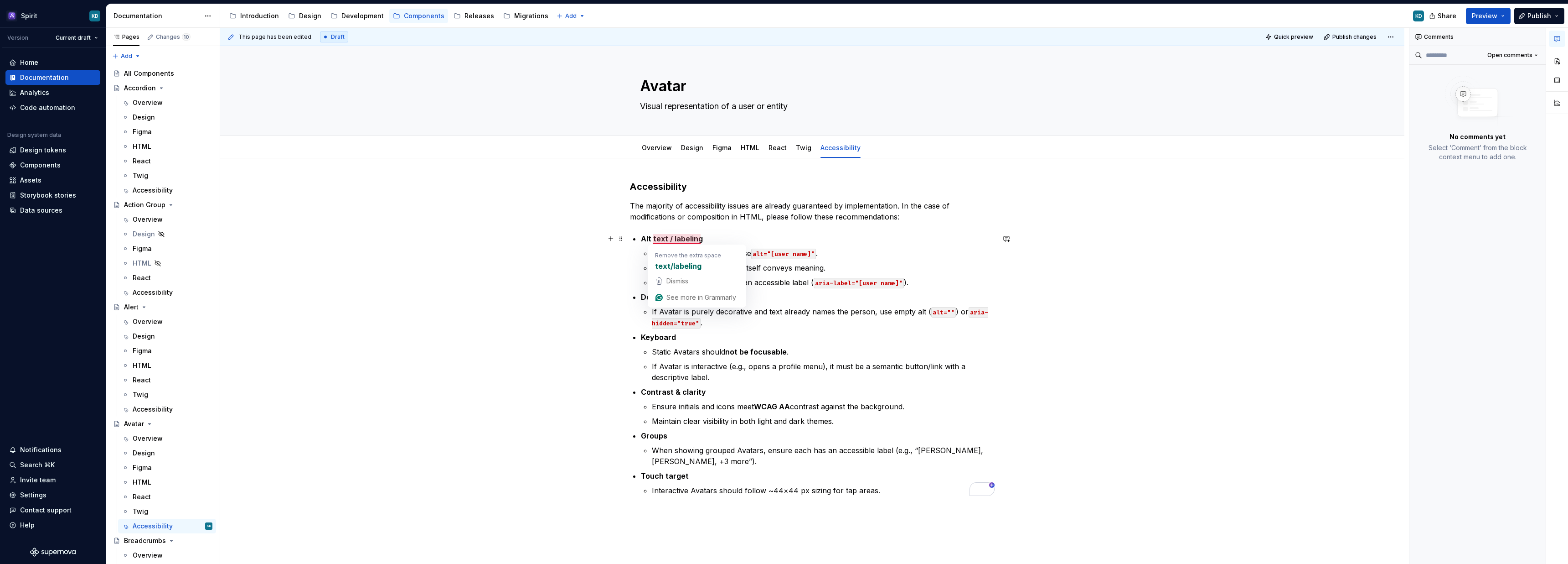
click at [670, 239] on strong "Alt text / labeling" at bounding box center [672, 238] width 62 height 9
drag, startPoint x: 705, startPoint y: 253, endPoint x: 705, endPoint y: 264, distance: 11.0
click at [705, 253] on p "If the Avatar is an <img> , use alt="[user name]" ." at bounding box center [823, 253] width 343 height 11
click at [660, 283] on p "If an icon is used, provide an accessible label ( aria-label="[user name]" )." at bounding box center [823, 283] width 343 height 11
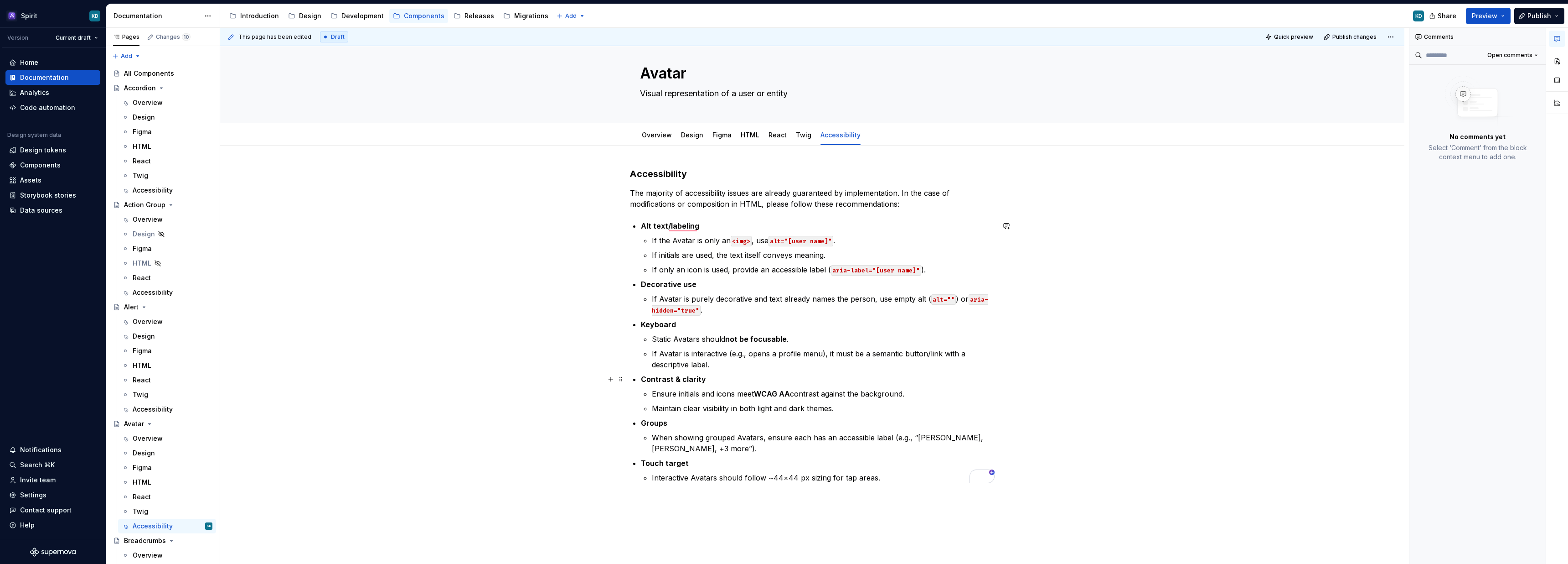
scroll to position [14, 0]
drag, startPoint x: 786, startPoint y: 478, endPoint x: 786, endPoint y: 534, distance: 56.0
click at [786, 484] on div "Accessibility The majority of accessibility issues are already guaranteed by im…" at bounding box center [812, 330] width 365 height 326
click at [152, 516] on div "Overview" at bounding box center [147, 521] width 30 height 9
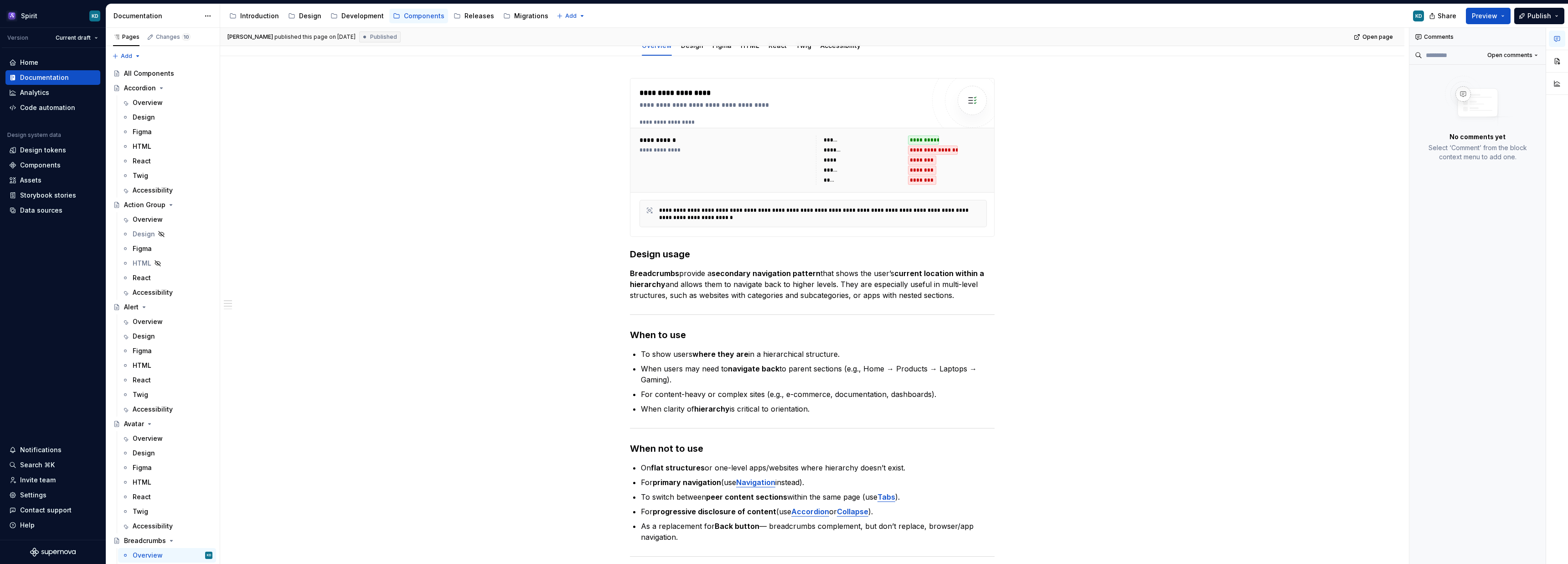
type textarea "*"
